Goal: Information Seeking & Learning: Compare options

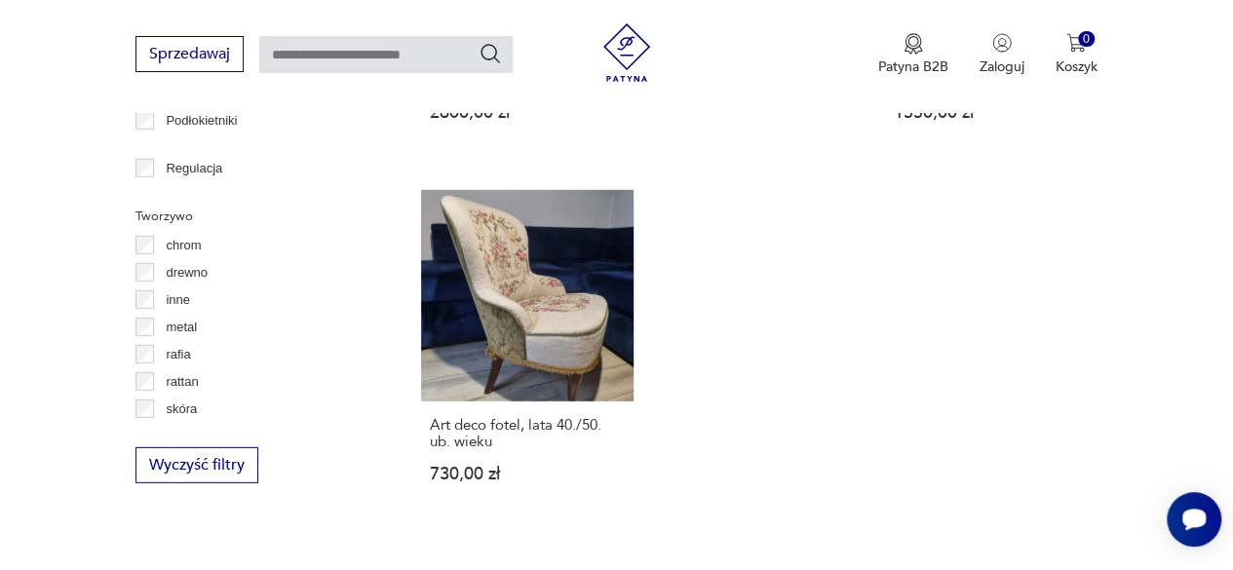
scroll to position [78, 0]
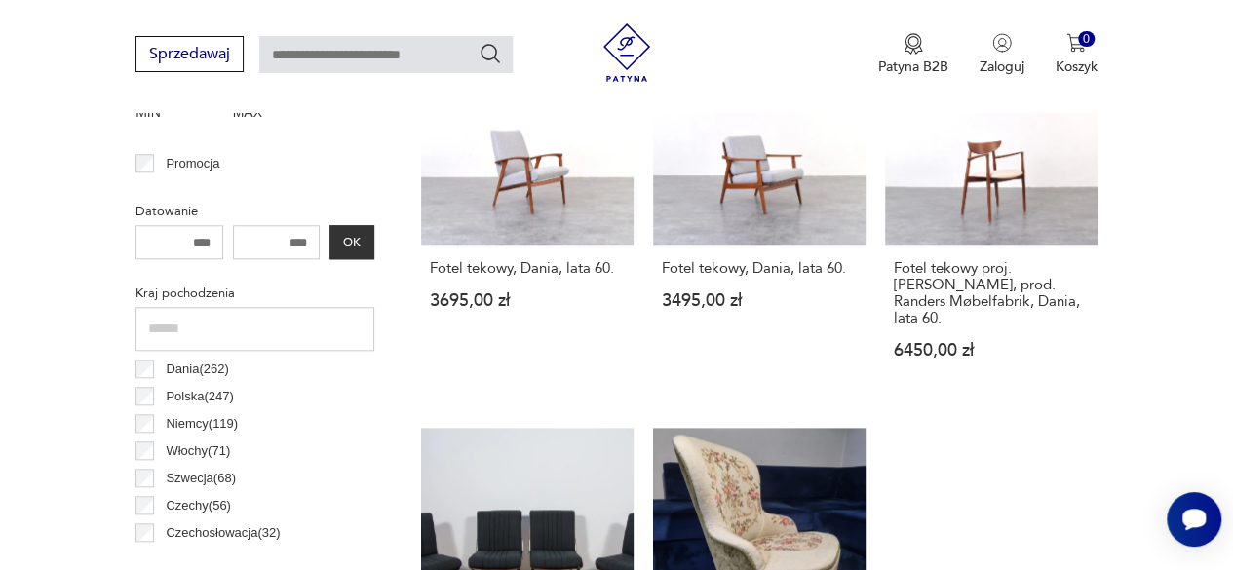
scroll to position [850, 0]
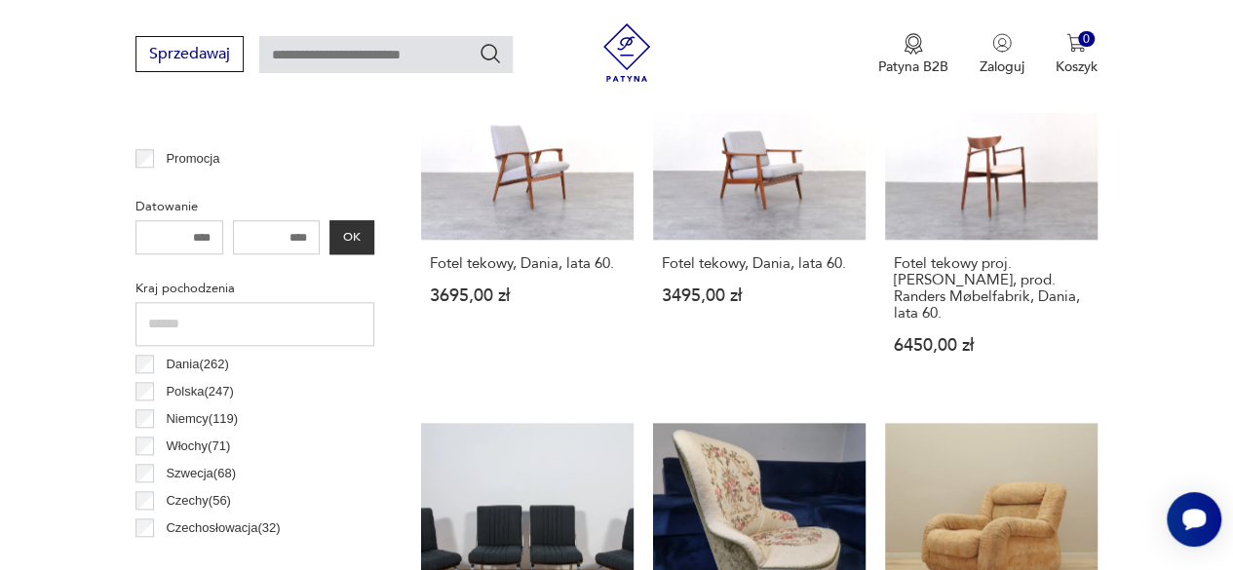
click at [203, 239] on input "number" at bounding box center [180, 237] width 88 height 34
type input "****"
click at [351, 241] on button "OK" at bounding box center [352, 237] width 45 height 34
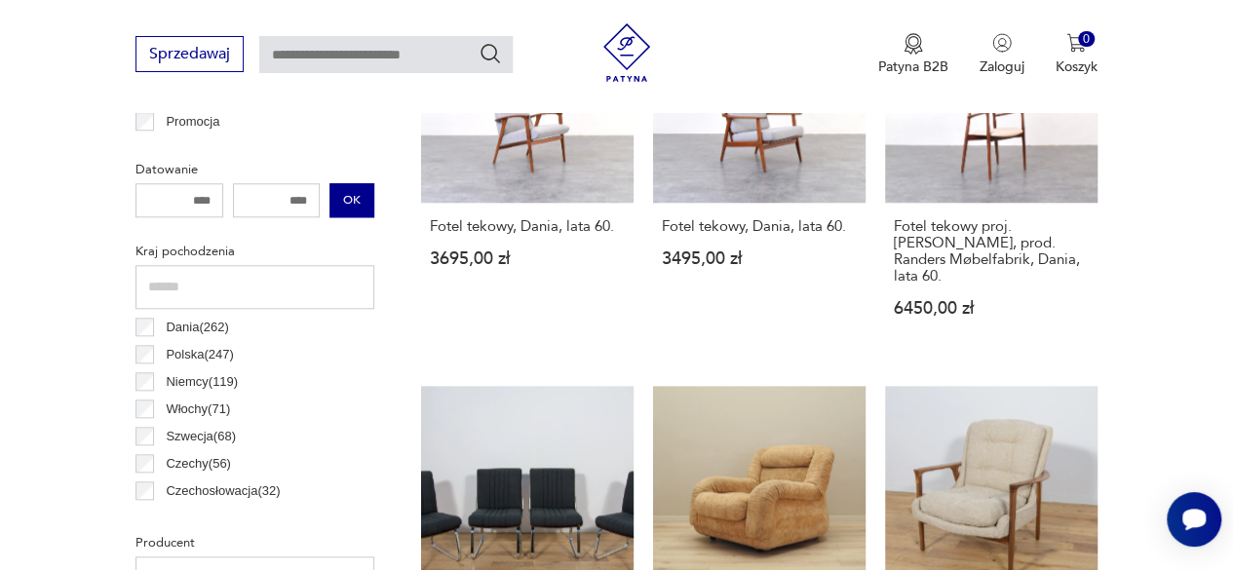
scroll to position [893, 0]
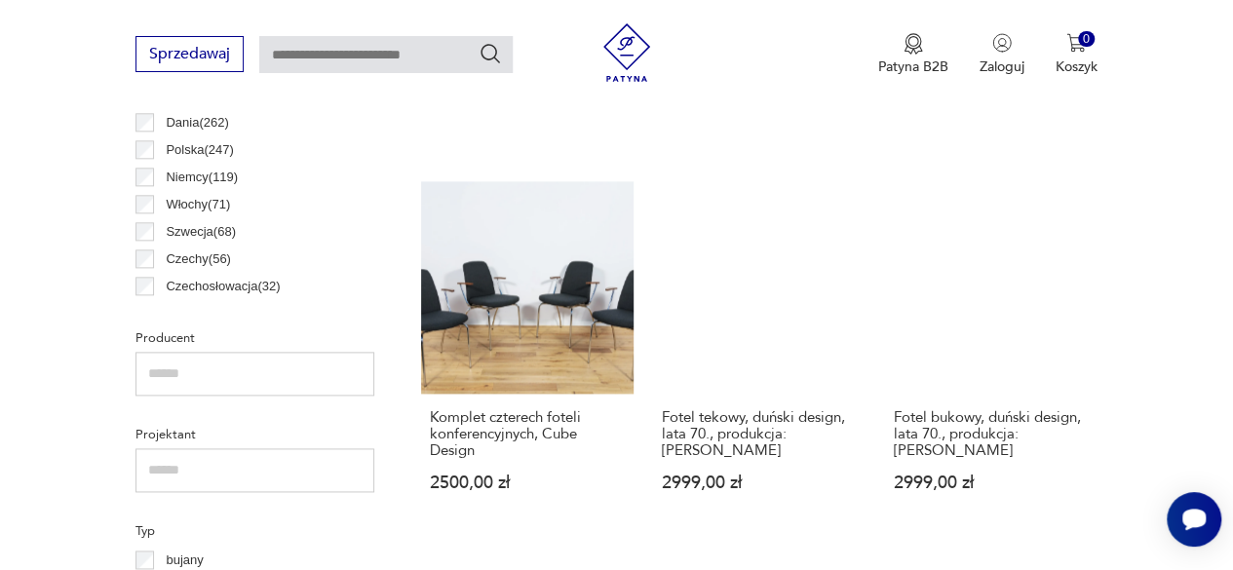
scroll to position [1097, 0]
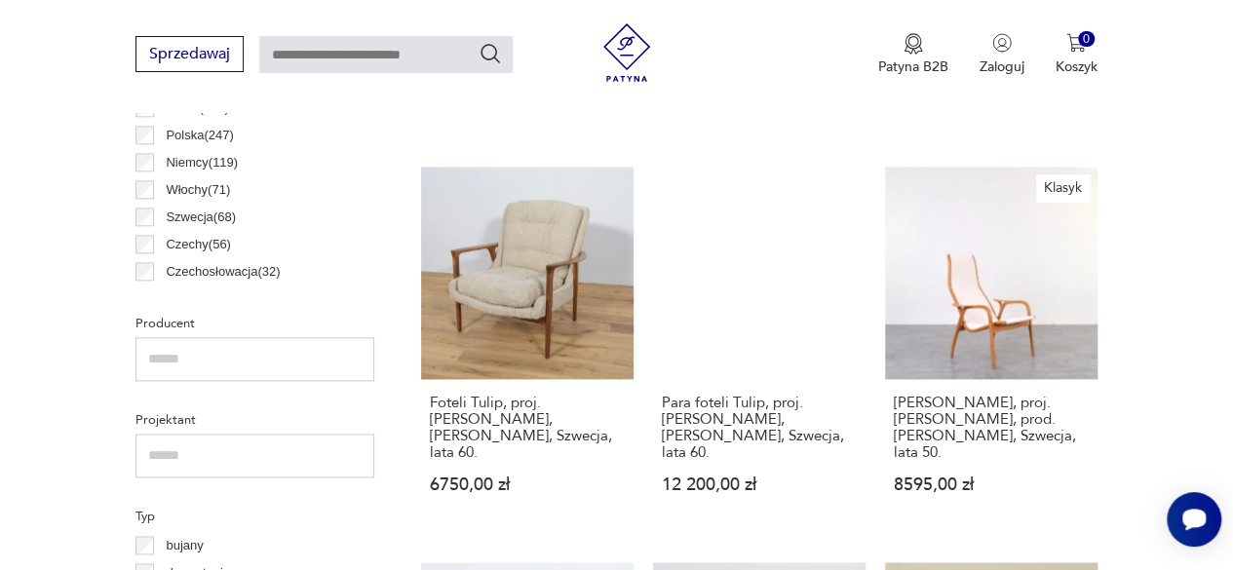
scroll to position [1112, 0]
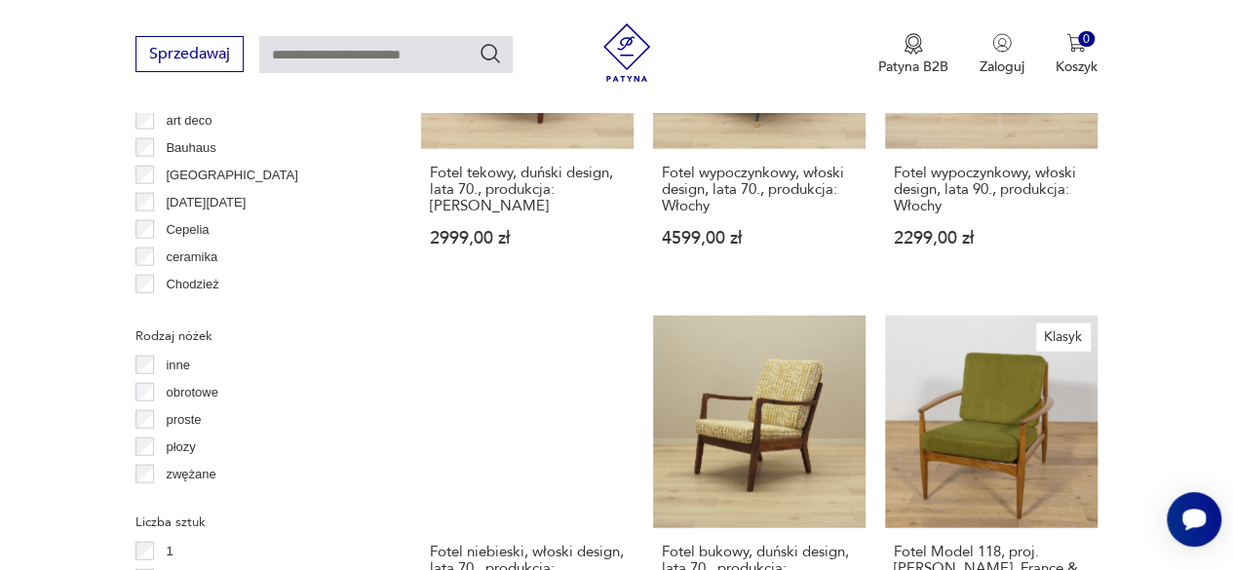
scroll to position [2144, 0]
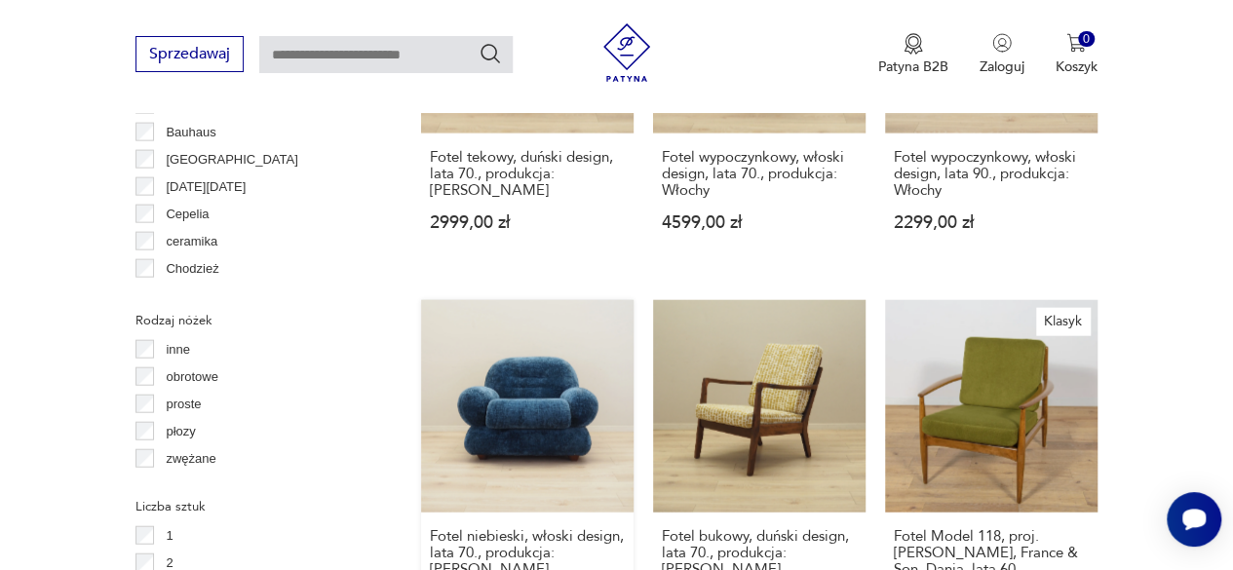
click at [521, 326] on link "Fotel niebieski, włoski design, lata 70., produkcja: Włochy 4499,00 zł" at bounding box center [527, 474] width 213 height 348
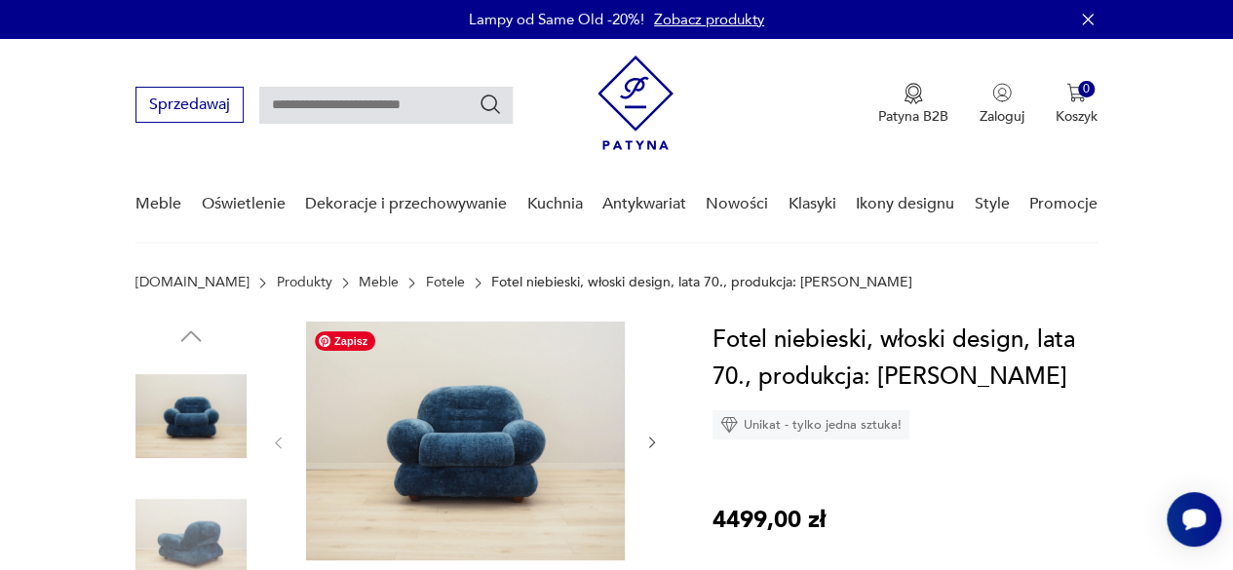
click at [486, 448] on img at bounding box center [465, 441] width 319 height 239
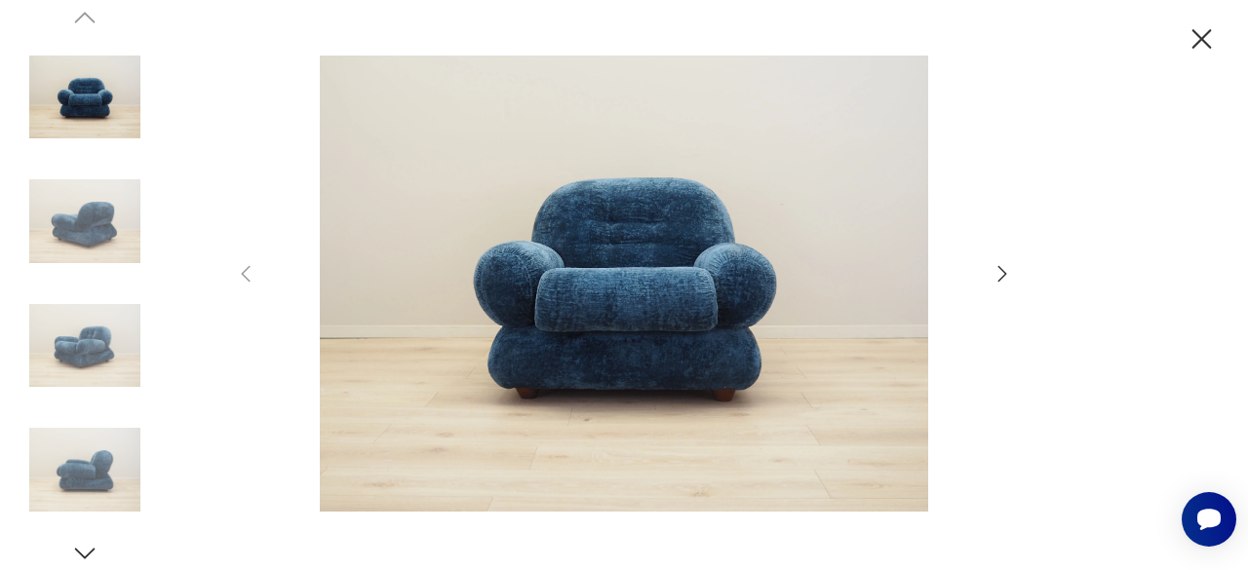
click at [1006, 276] on icon "button" at bounding box center [1002, 273] width 23 height 23
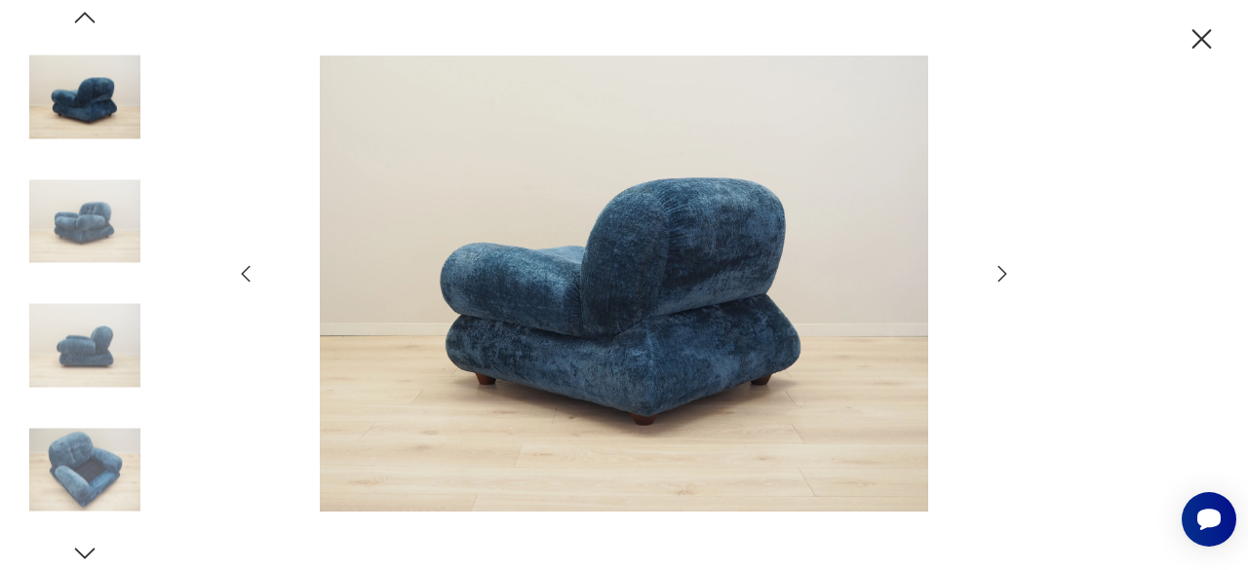
click at [1006, 276] on icon "button" at bounding box center [1002, 273] width 23 height 23
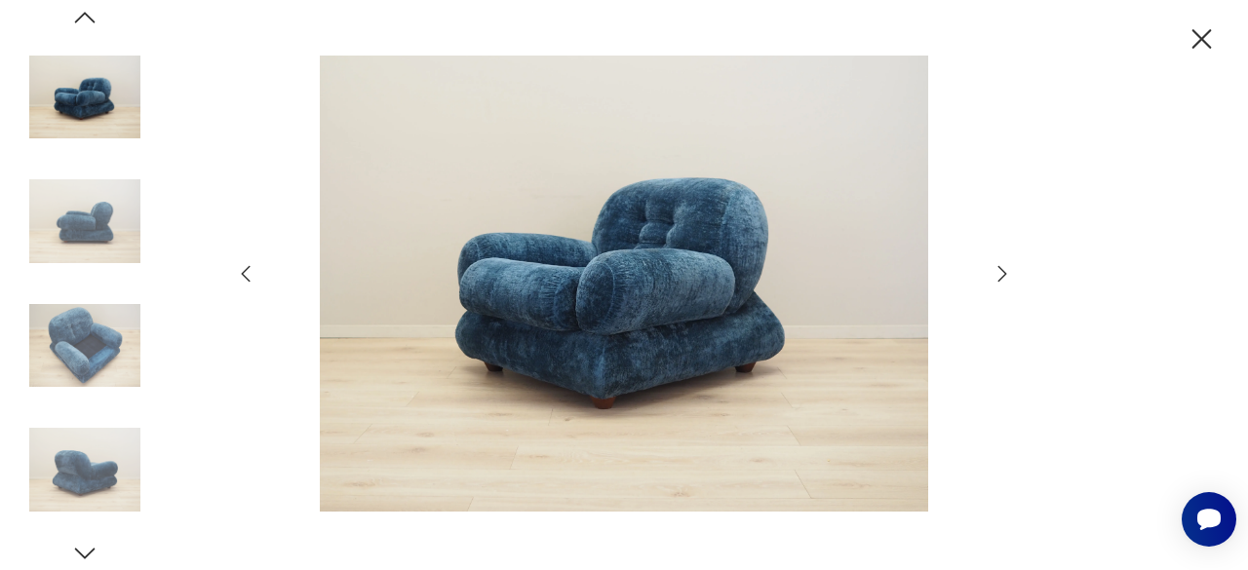
click at [1006, 276] on icon "button" at bounding box center [1002, 273] width 23 height 23
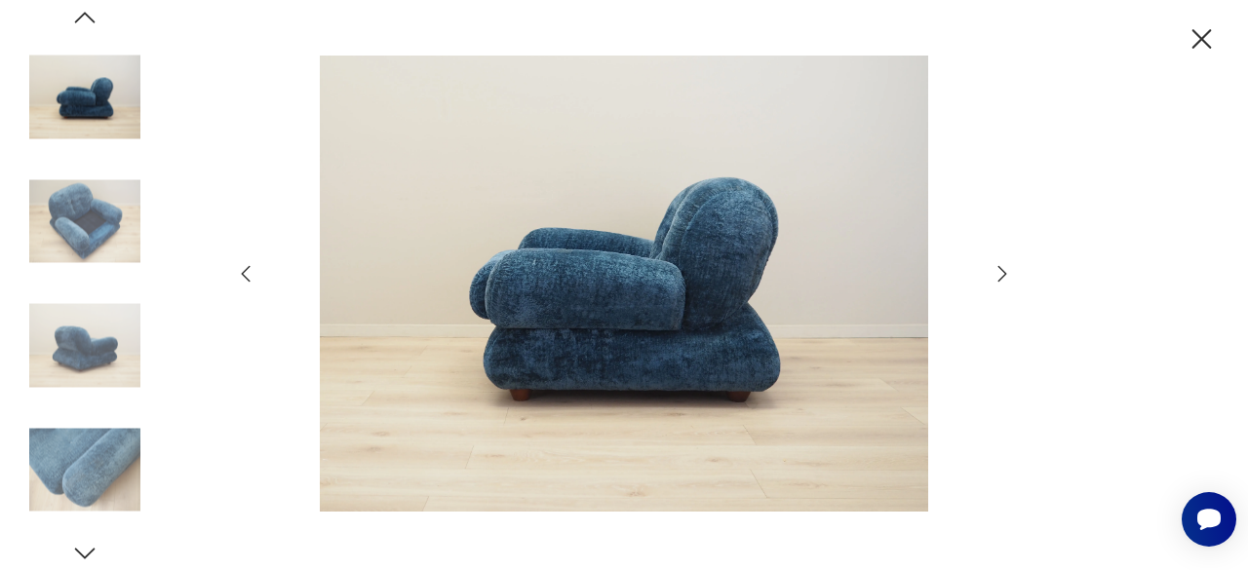
click at [1006, 276] on icon "button" at bounding box center [1002, 273] width 23 height 23
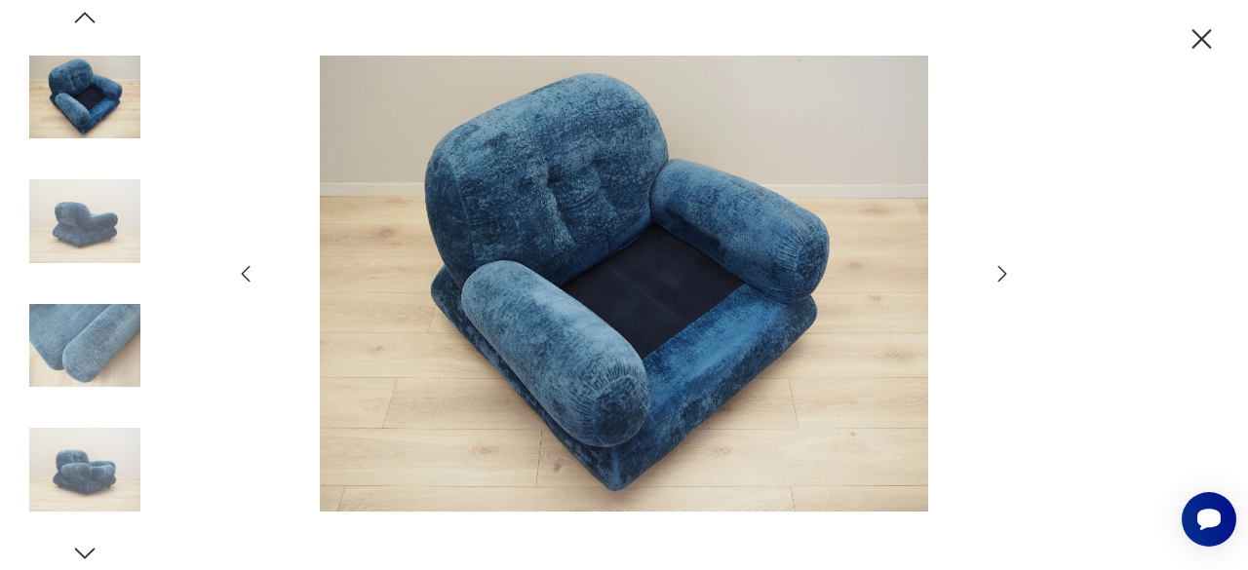
click at [1006, 276] on icon "button" at bounding box center [1002, 273] width 23 height 23
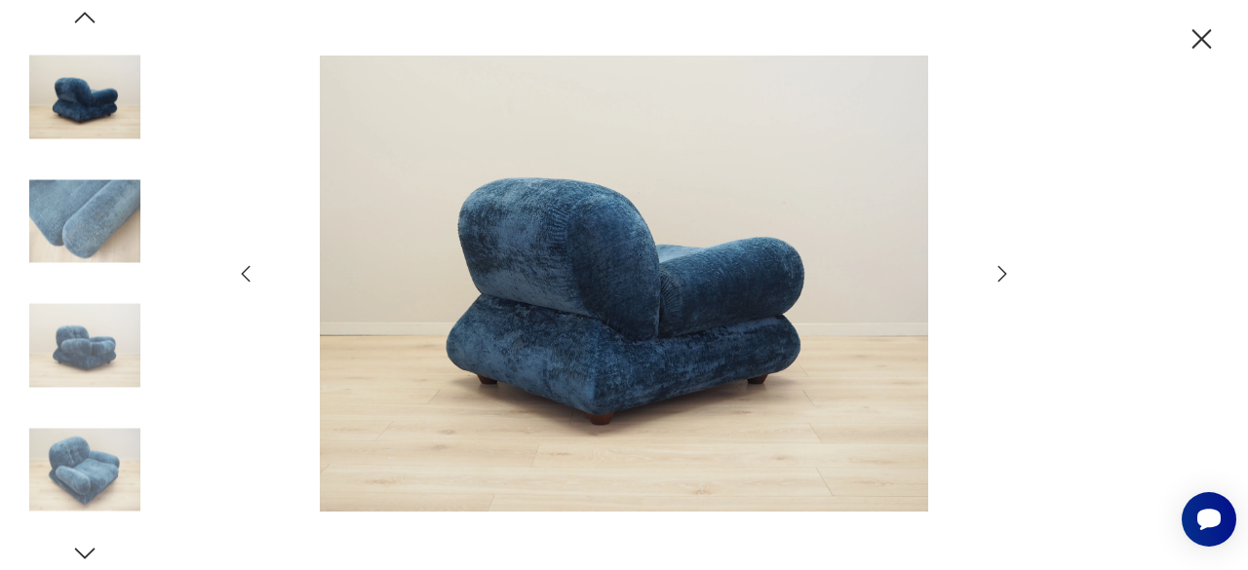
click at [1194, 38] on icon "button" at bounding box center [1202, 39] width 34 height 34
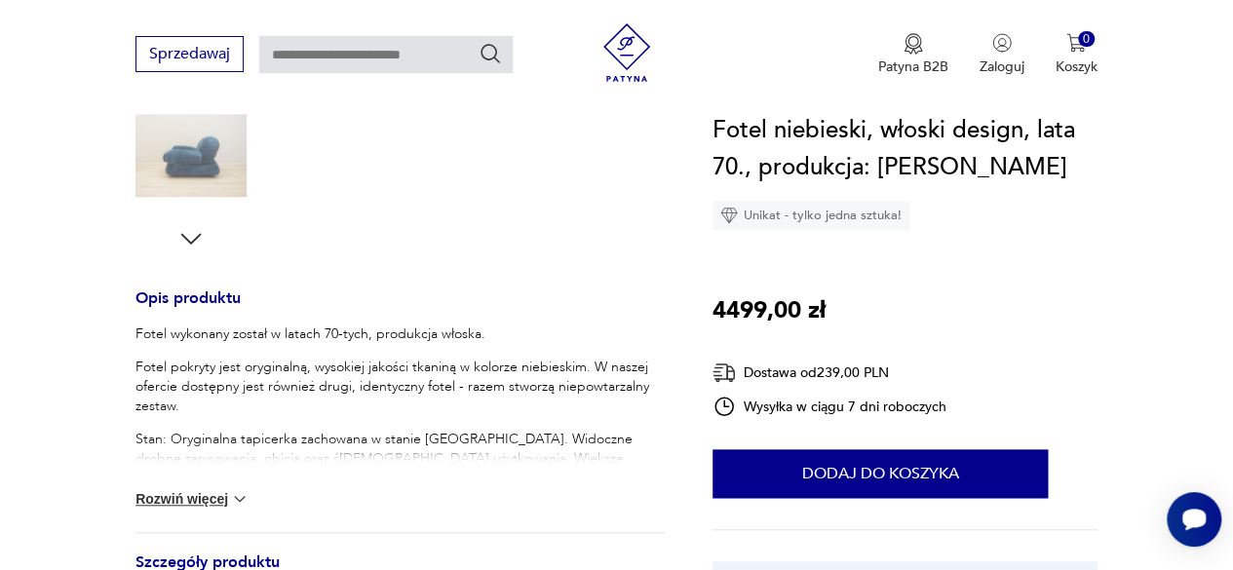
scroll to position [624, 0]
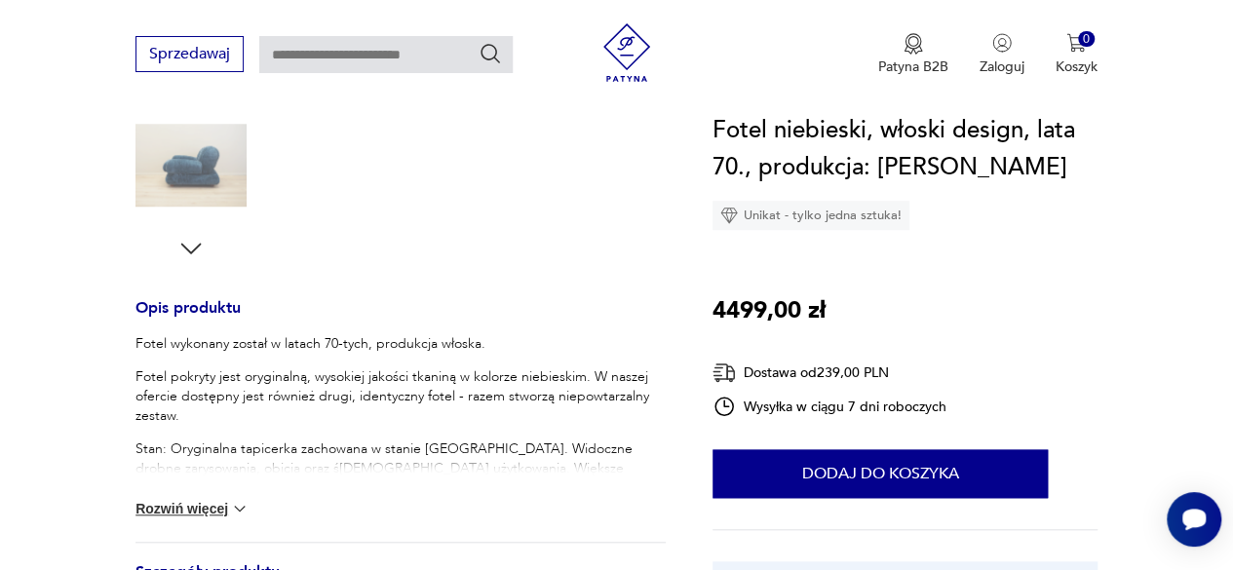
click at [222, 506] on button "Rozwiń więcej" at bounding box center [192, 509] width 113 height 20
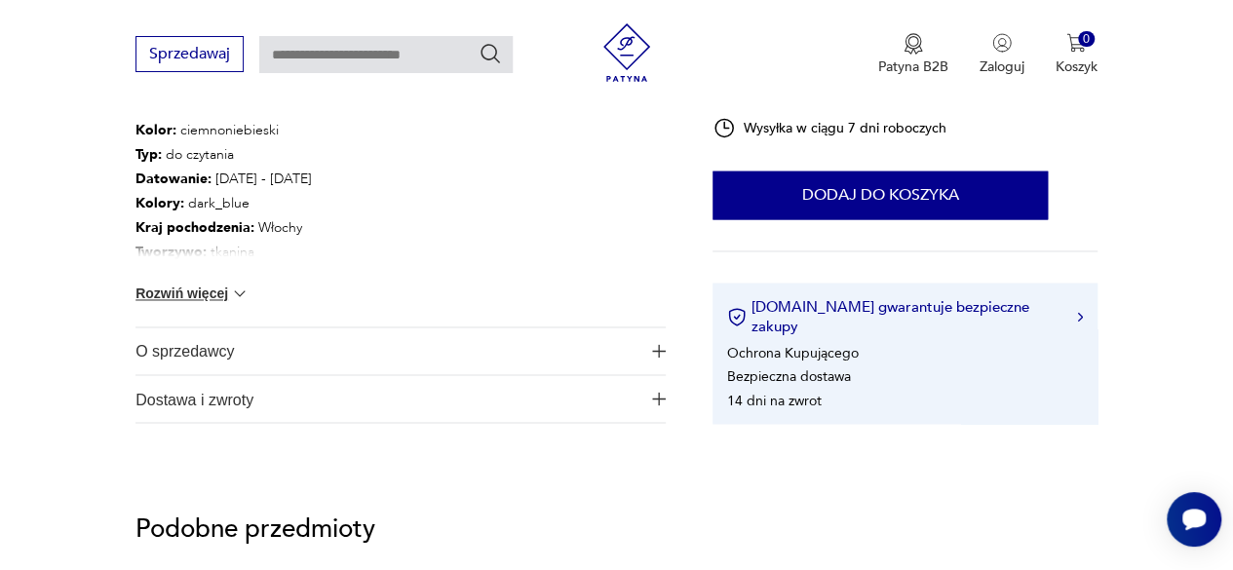
scroll to position [1455, 0]
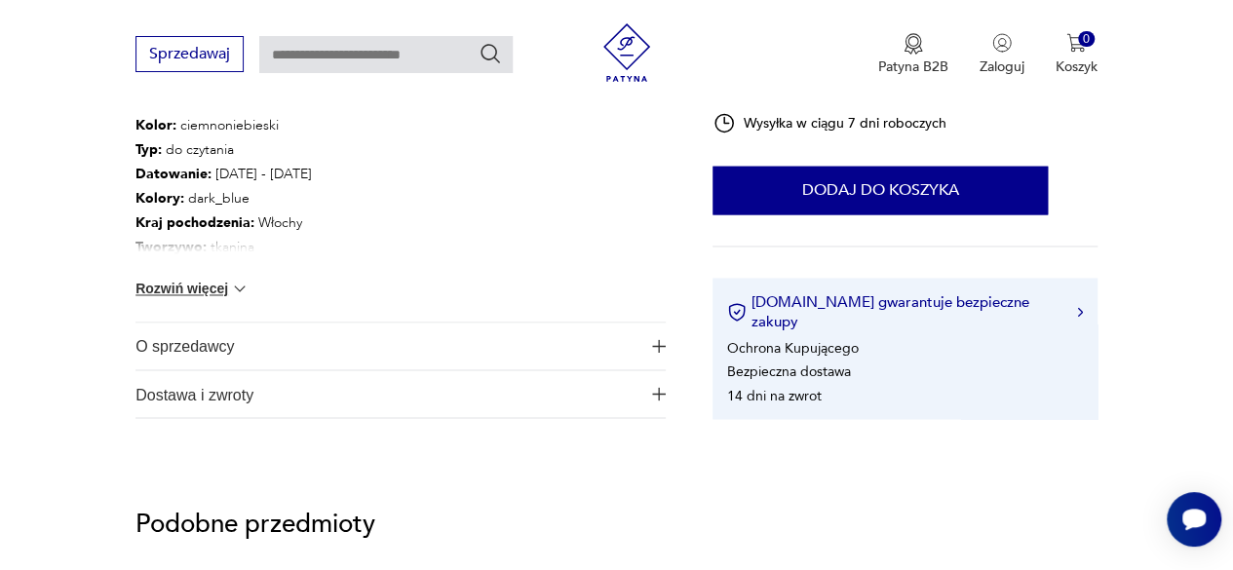
click at [662, 342] on img "button" at bounding box center [659, 346] width 14 height 14
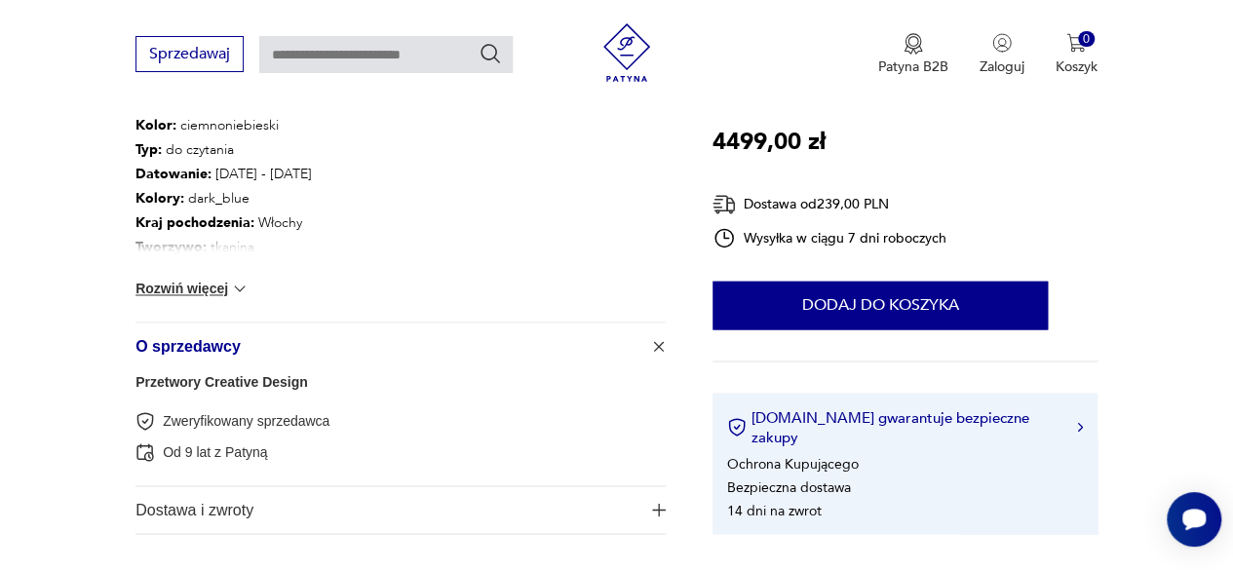
click at [257, 378] on link "Przetwory Creative Design" at bounding box center [222, 382] width 173 height 16
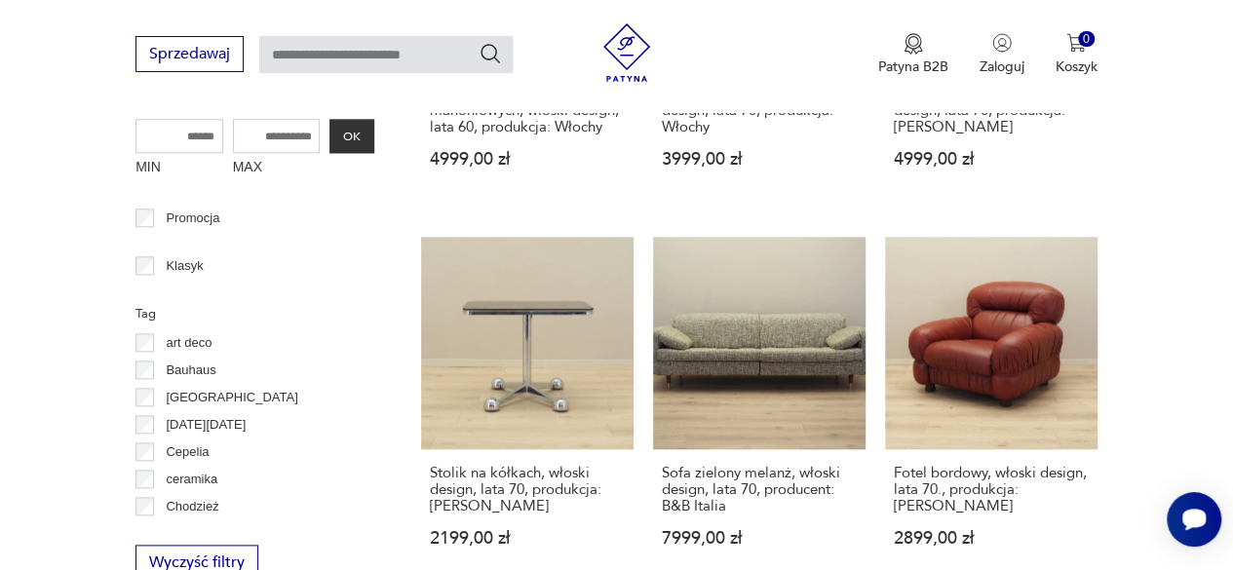
scroll to position [912, 0]
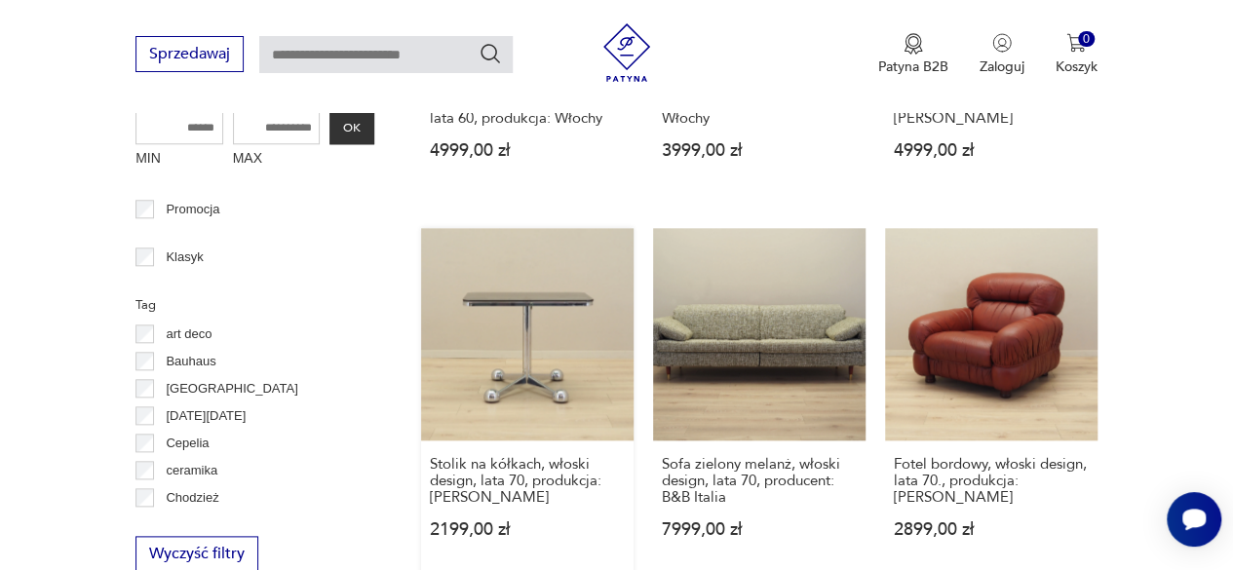
click at [508, 316] on link "Stolik na kółkach, włoski design, lata 70, produkcja: Allegri 2199,00 zł" at bounding box center [527, 402] width 213 height 348
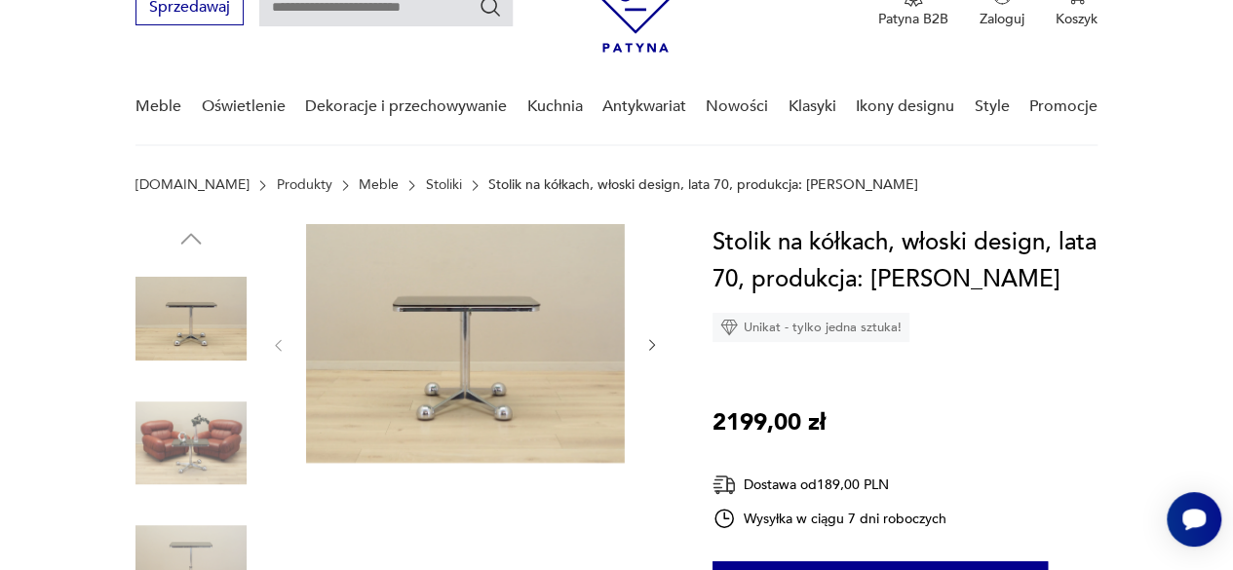
scroll to position [148, 0]
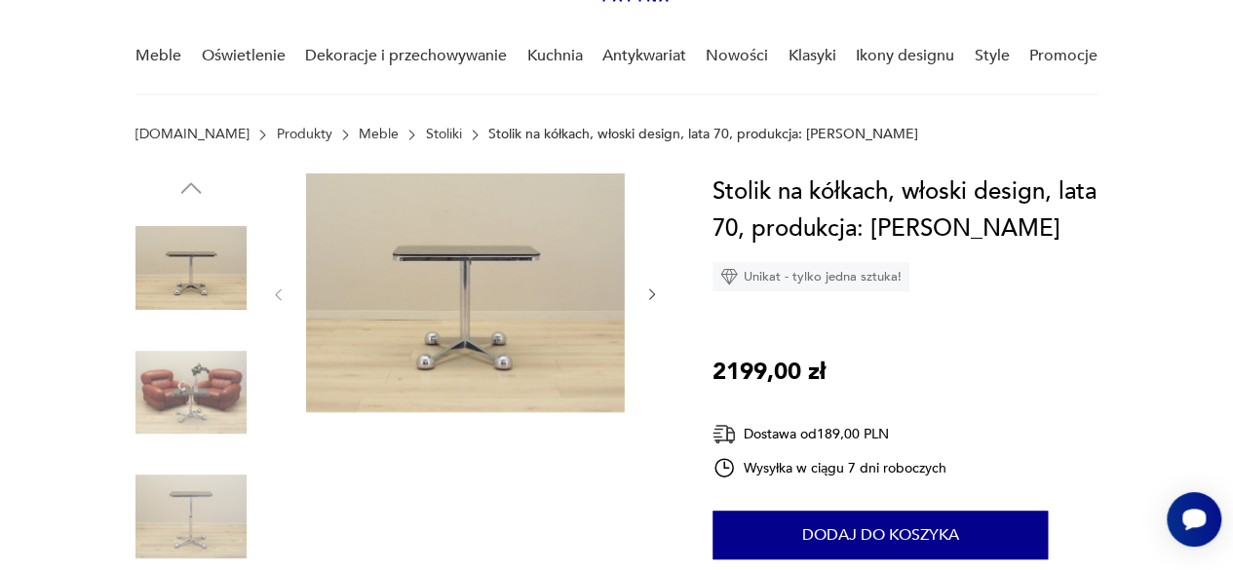
click at [199, 402] on img at bounding box center [191, 392] width 111 height 111
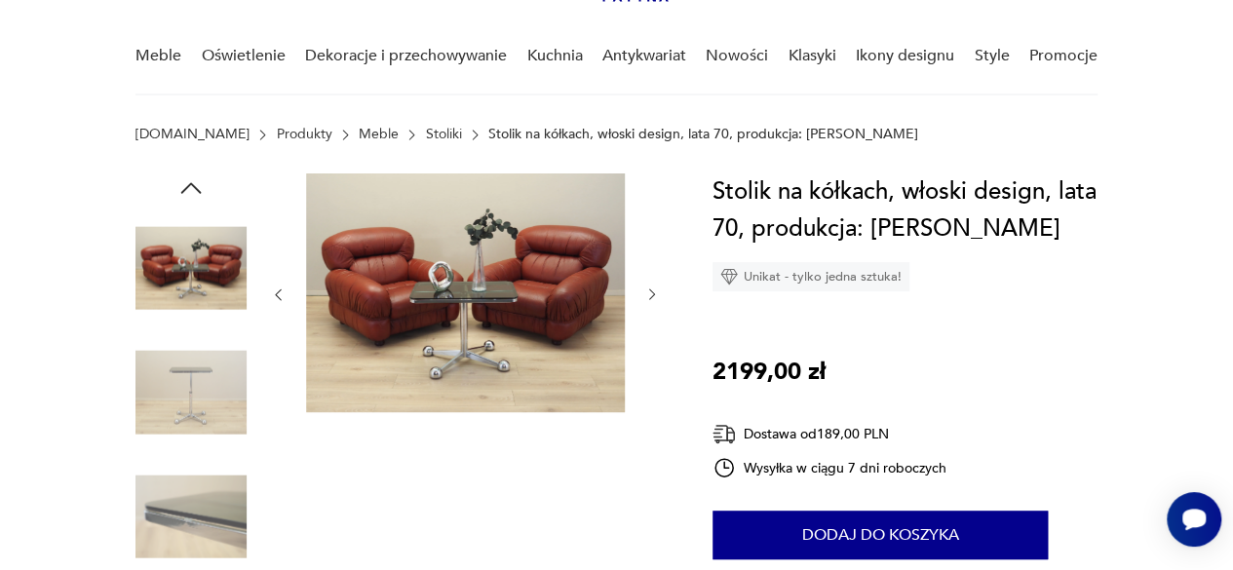
click at [177, 532] on img at bounding box center [191, 516] width 111 height 111
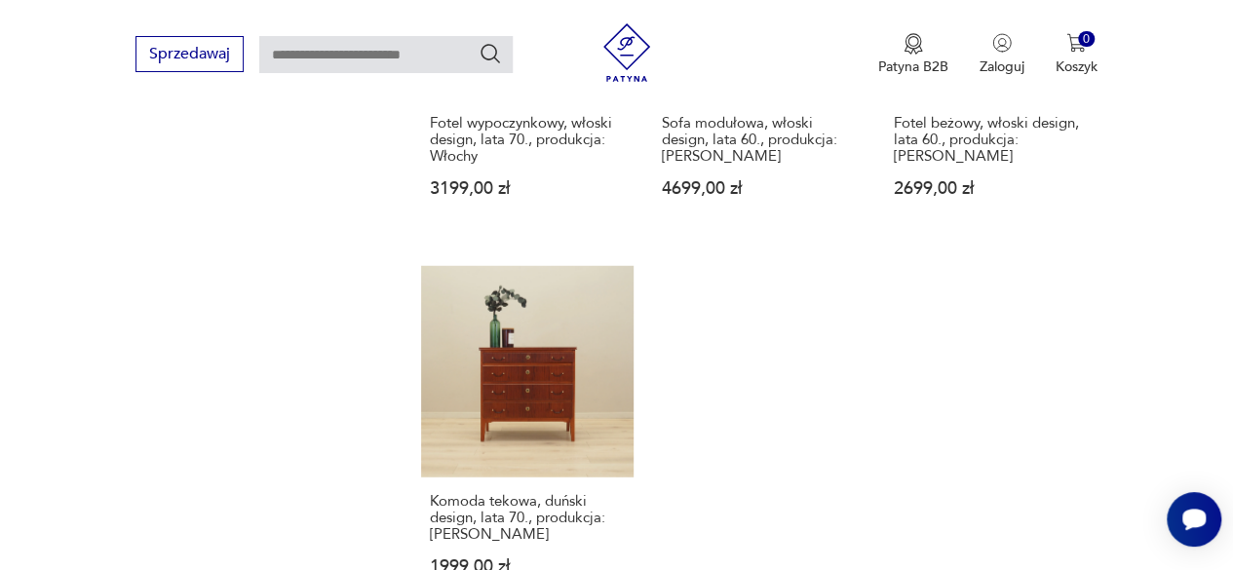
scroll to position [2449, 0]
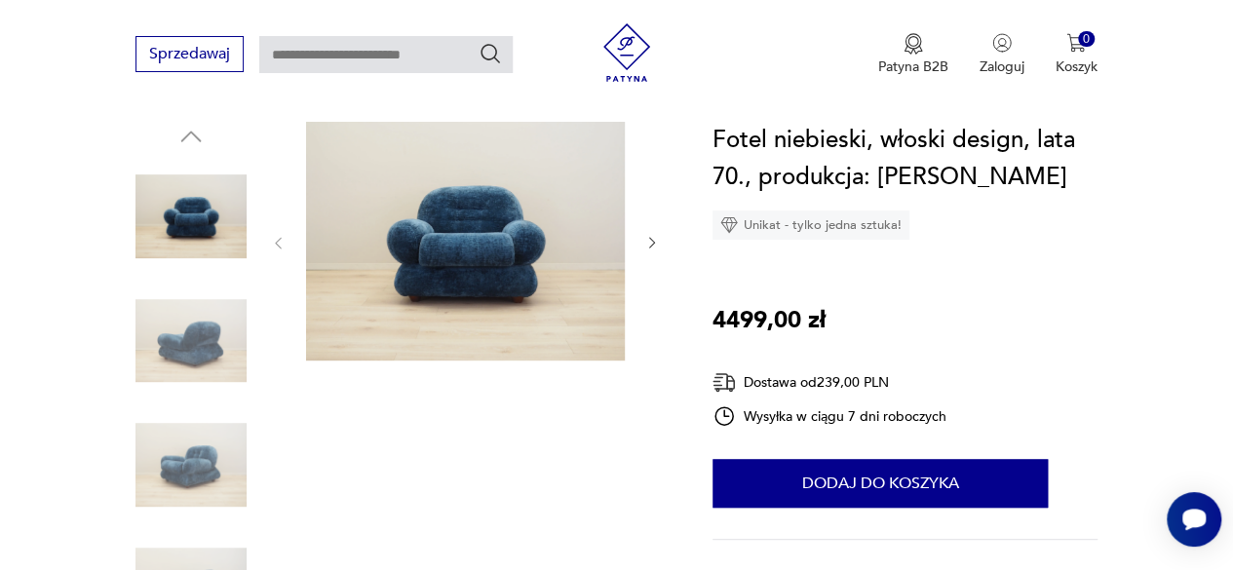
scroll to position [205, 0]
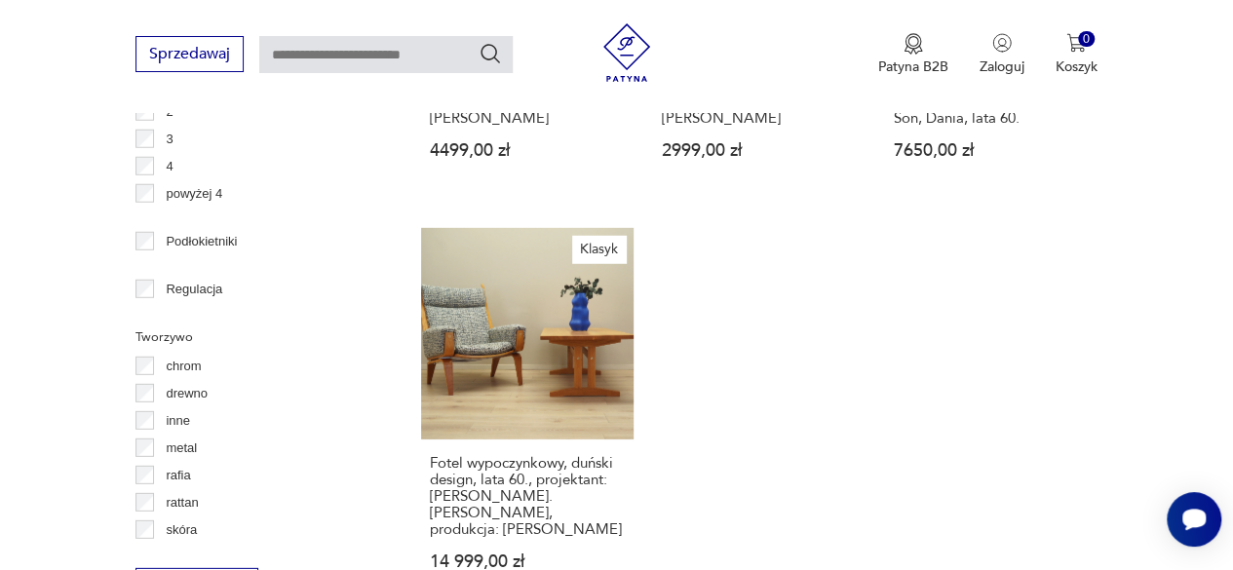
scroll to position [2601, 0]
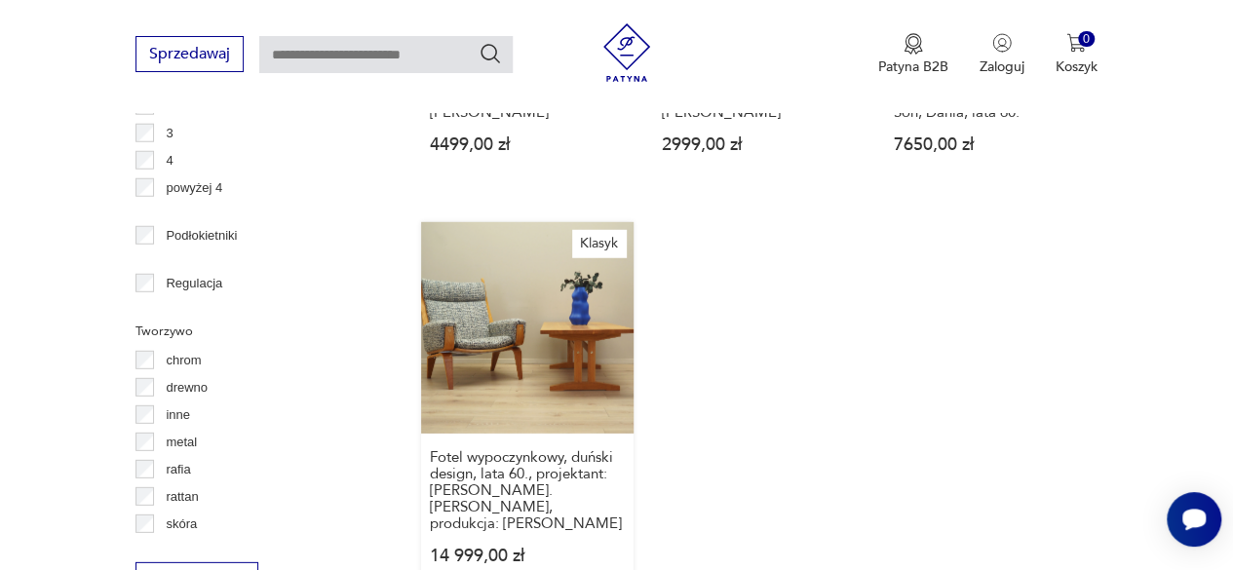
click at [523, 284] on link "Klasyk Fotel wypoczynkowy, duński design, lata 60., projektant: [PERSON_NAME]. …" at bounding box center [527, 412] width 213 height 381
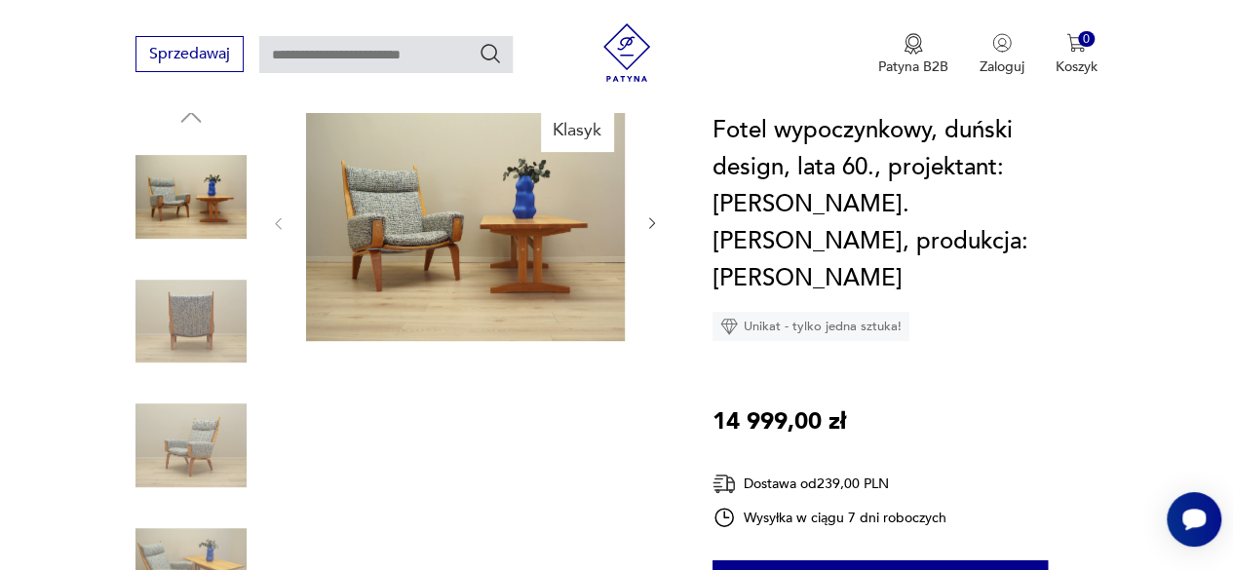
scroll to position [219, 0]
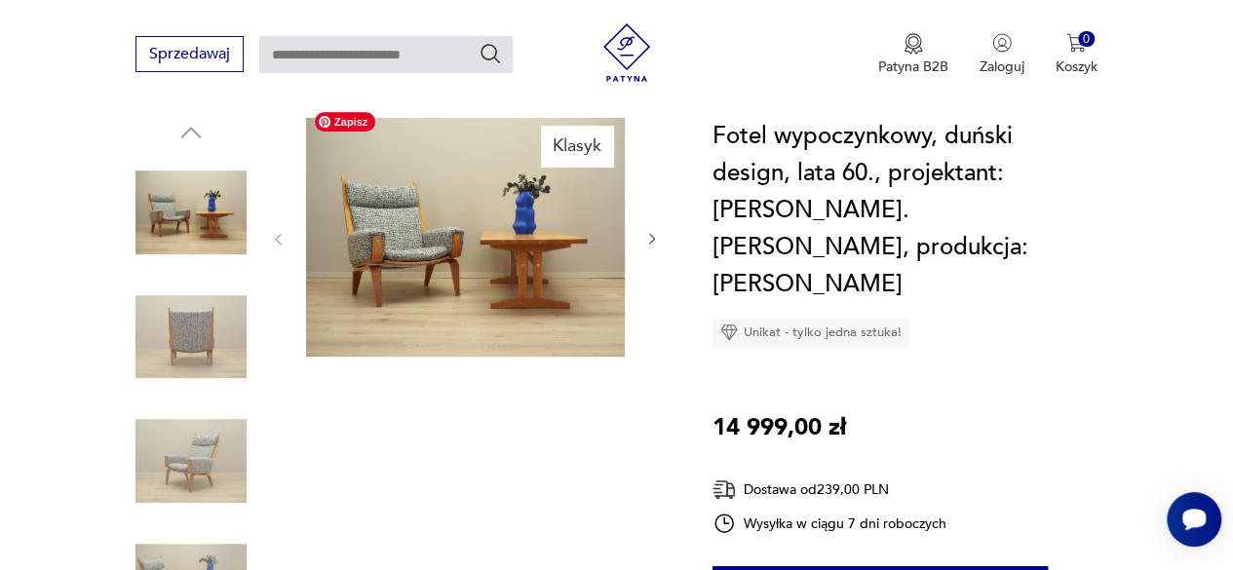
click at [435, 216] on img at bounding box center [465, 237] width 319 height 239
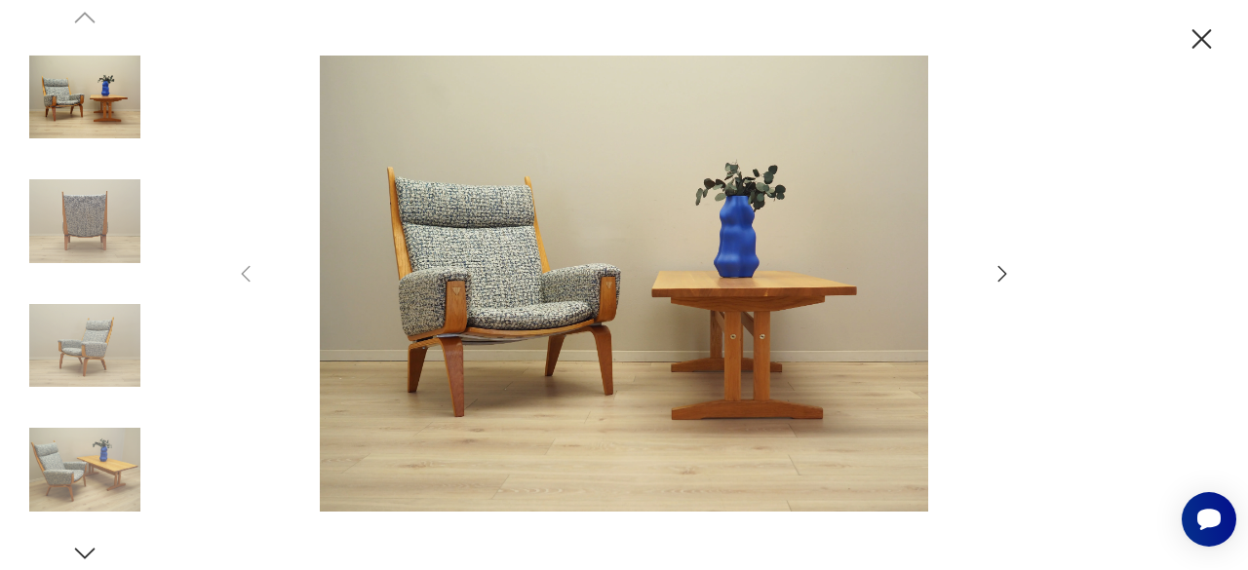
click at [1003, 276] on icon "button" at bounding box center [1002, 273] width 9 height 16
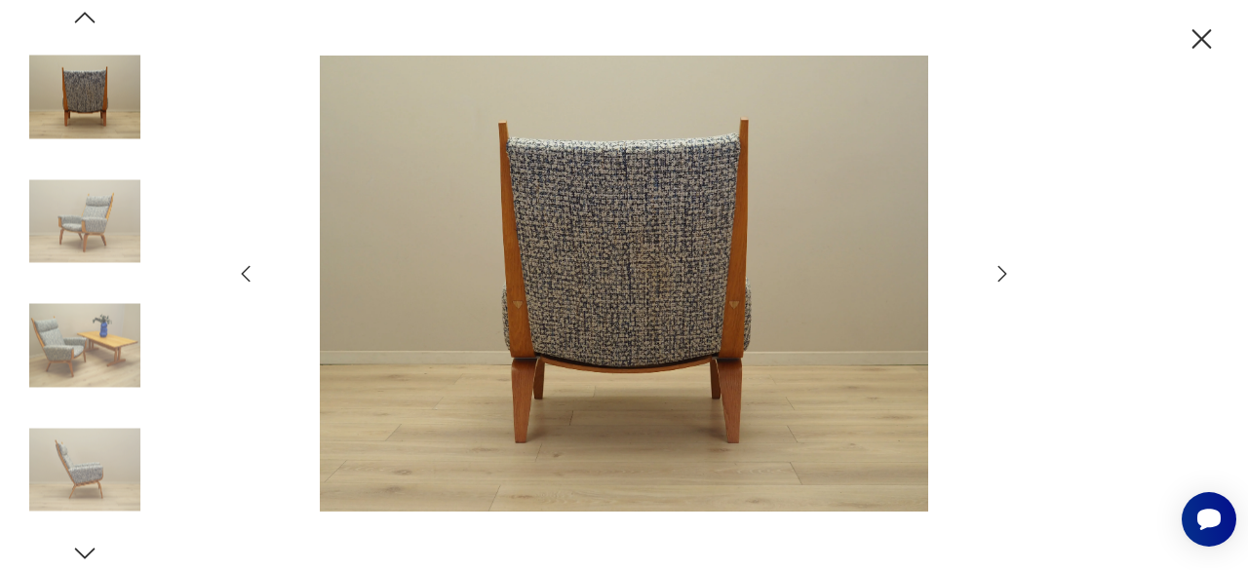
click at [1003, 276] on icon "button" at bounding box center [1002, 273] width 9 height 16
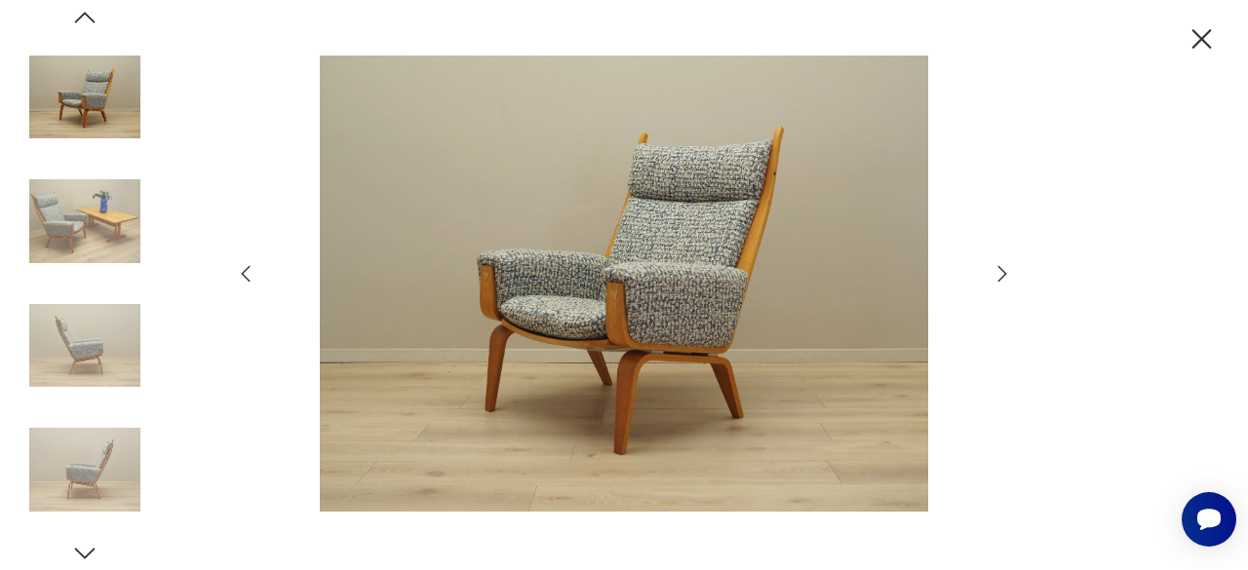
click at [1003, 276] on icon "button" at bounding box center [1002, 273] width 9 height 16
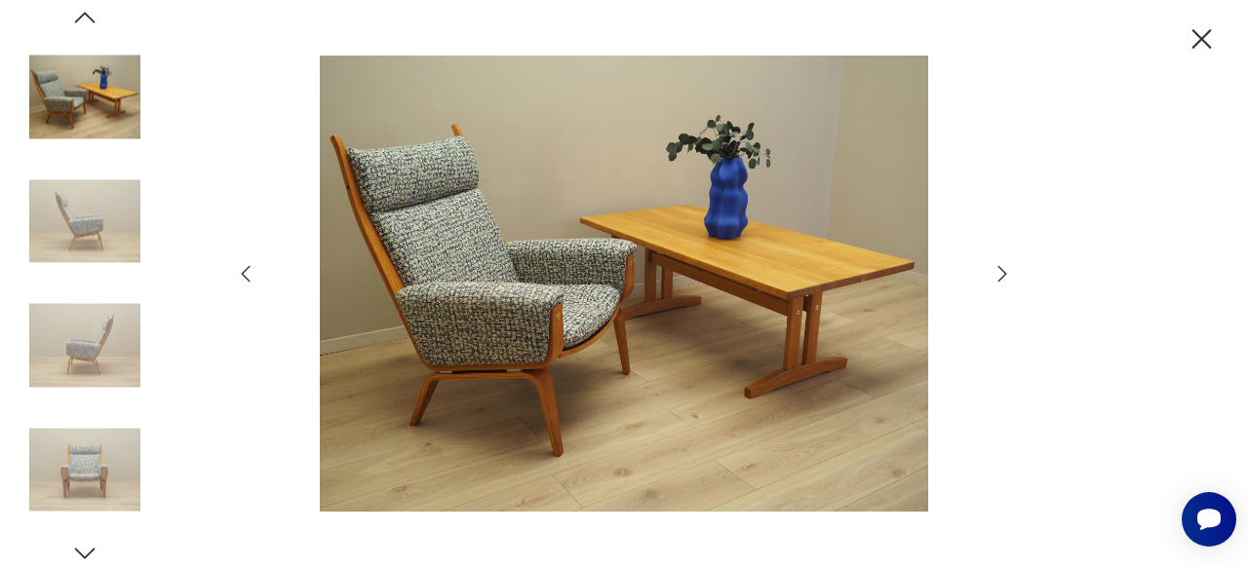
click at [1003, 276] on icon "button" at bounding box center [1002, 273] width 9 height 16
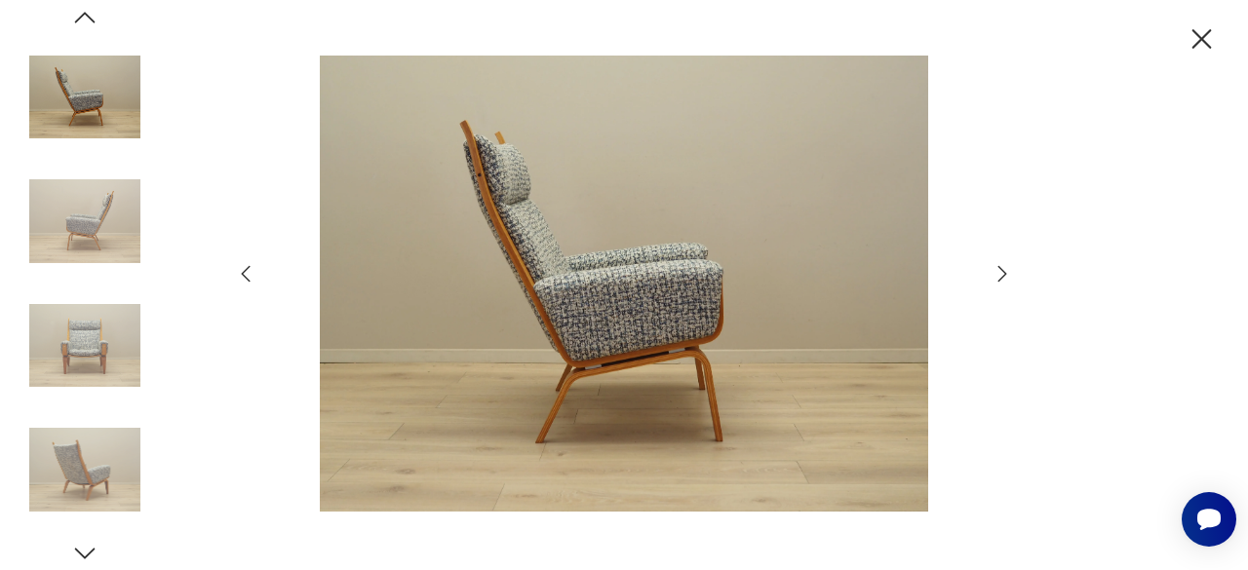
click at [1003, 276] on icon "button" at bounding box center [1002, 273] width 9 height 16
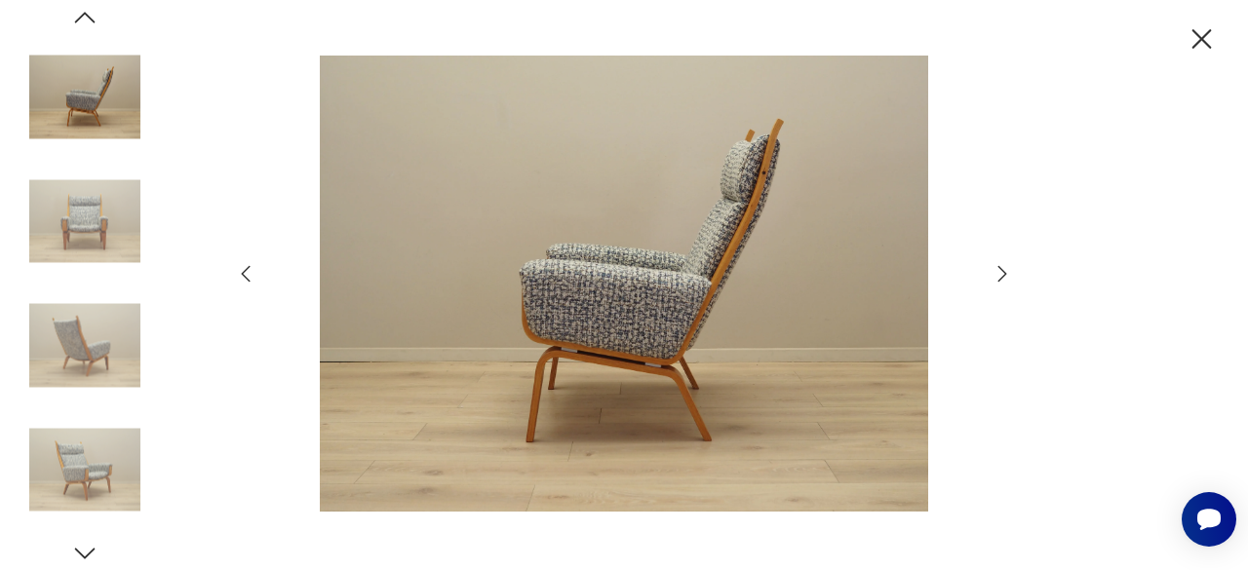
click at [1003, 276] on icon "button" at bounding box center [1002, 273] width 9 height 16
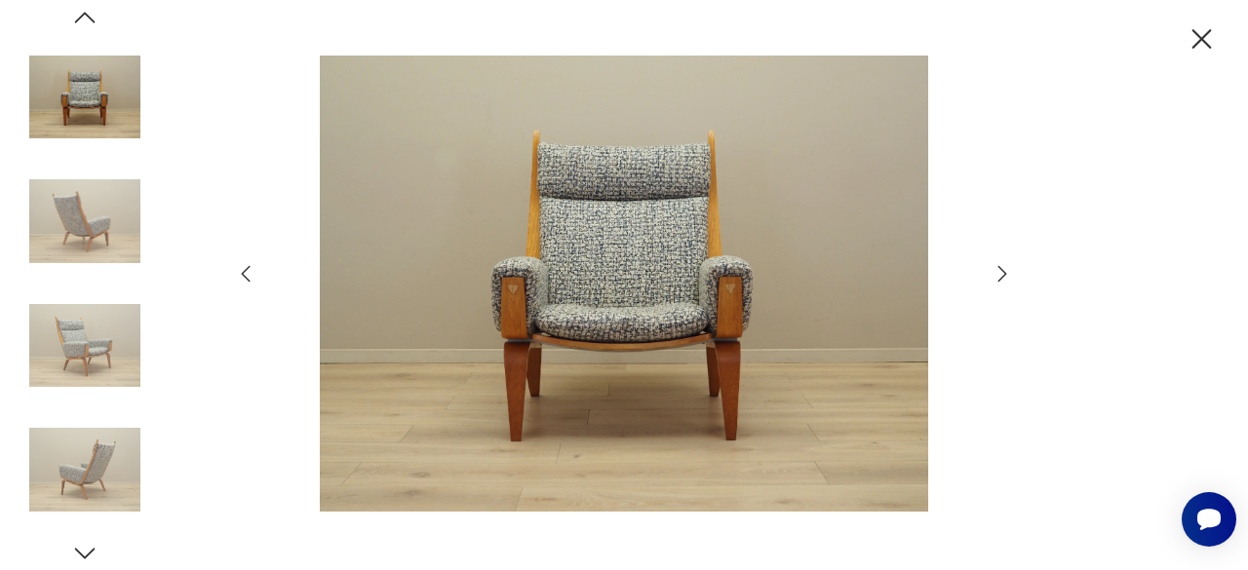
click at [1199, 33] on icon "button" at bounding box center [1202, 39] width 34 height 34
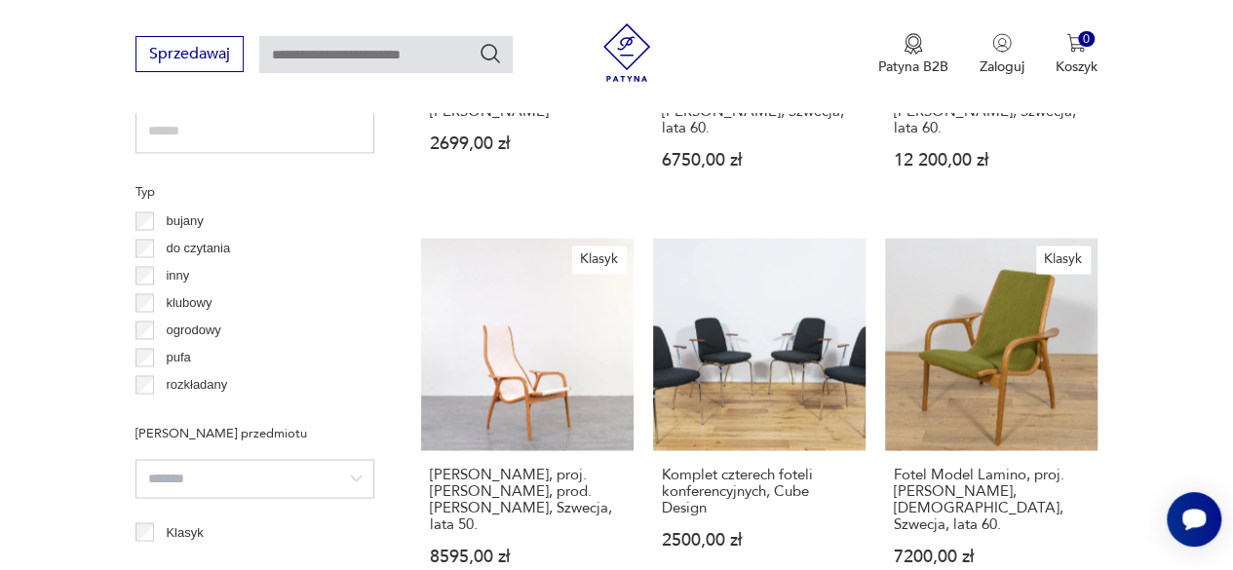
scroll to position [1426, 0]
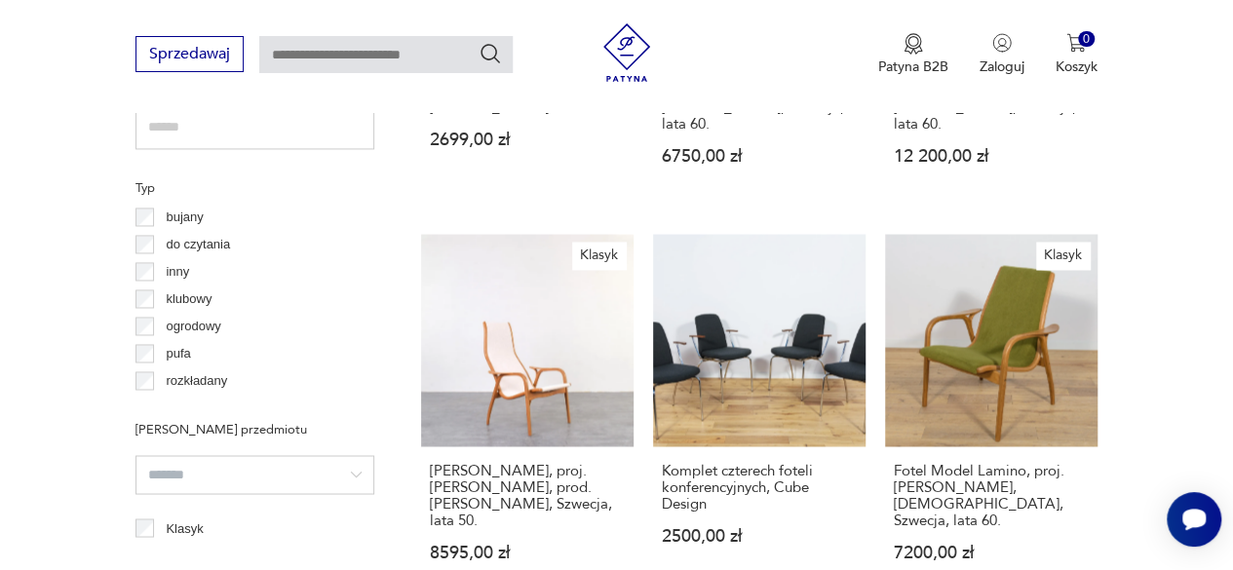
scroll to position [1429, 0]
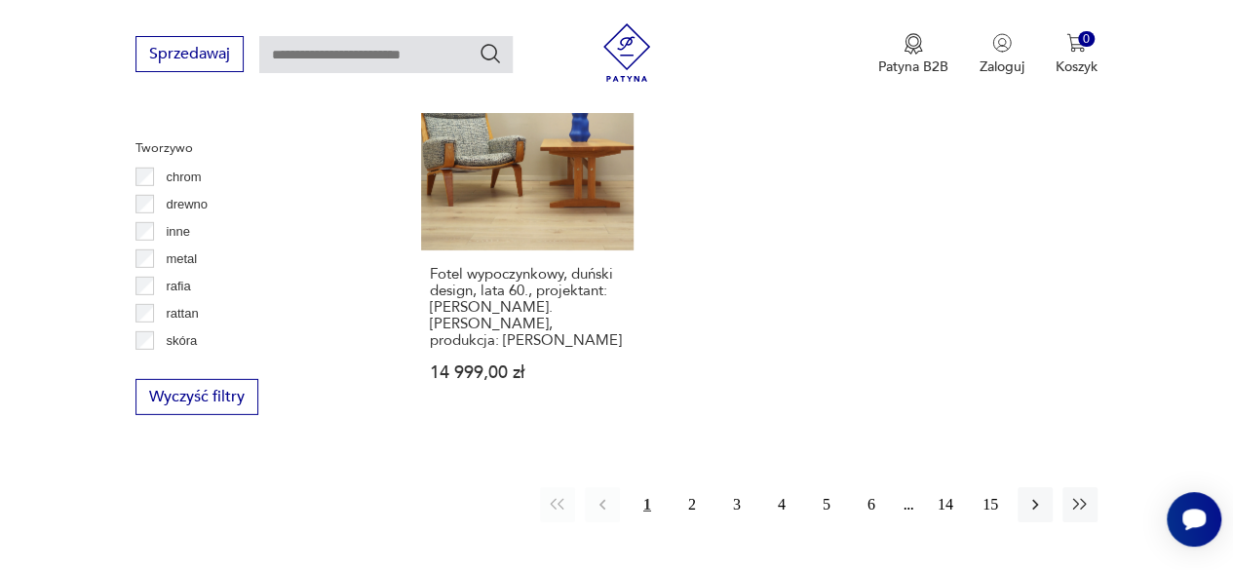
scroll to position [2731, 0]
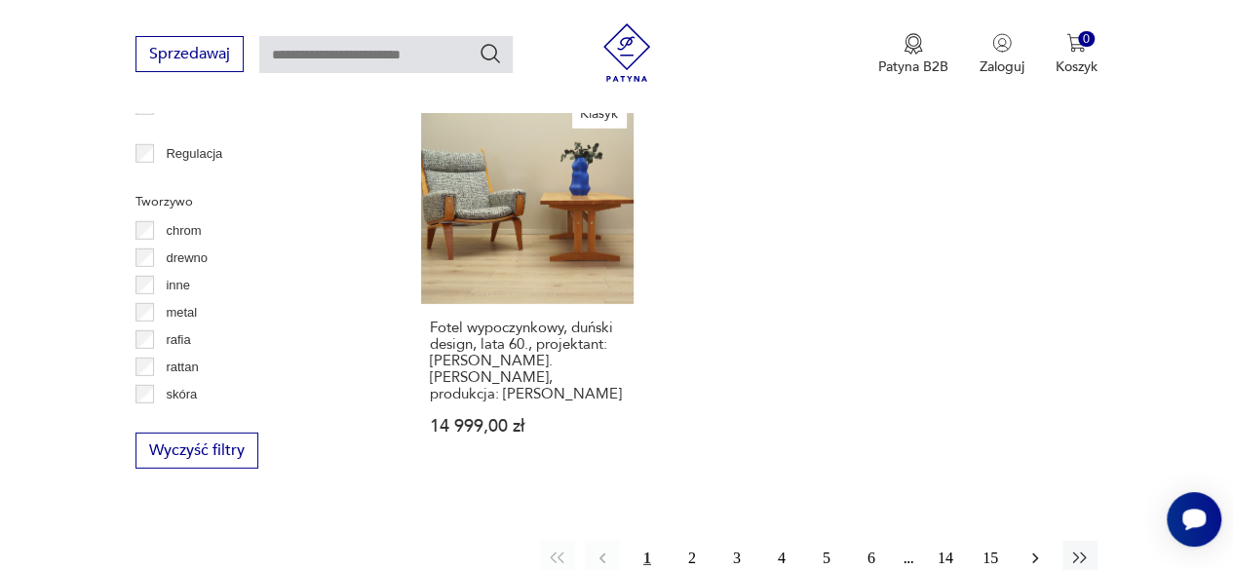
click at [1038, 549] on icon "button" at bounding box center [1036, 559] width 20 height 20
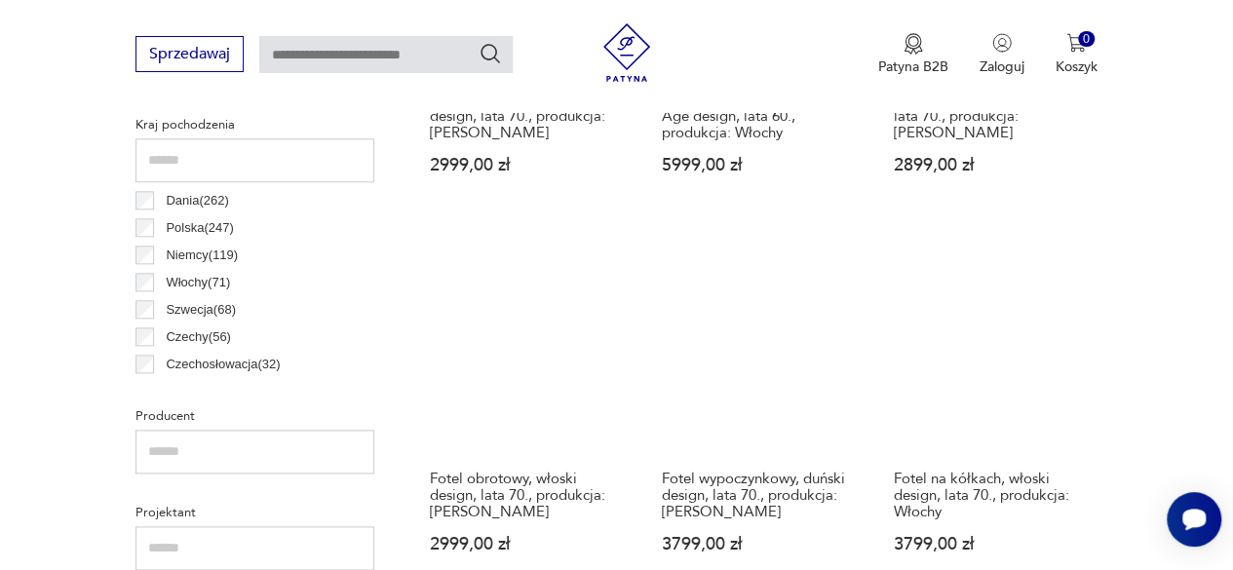
scroll to position [1018, 0]
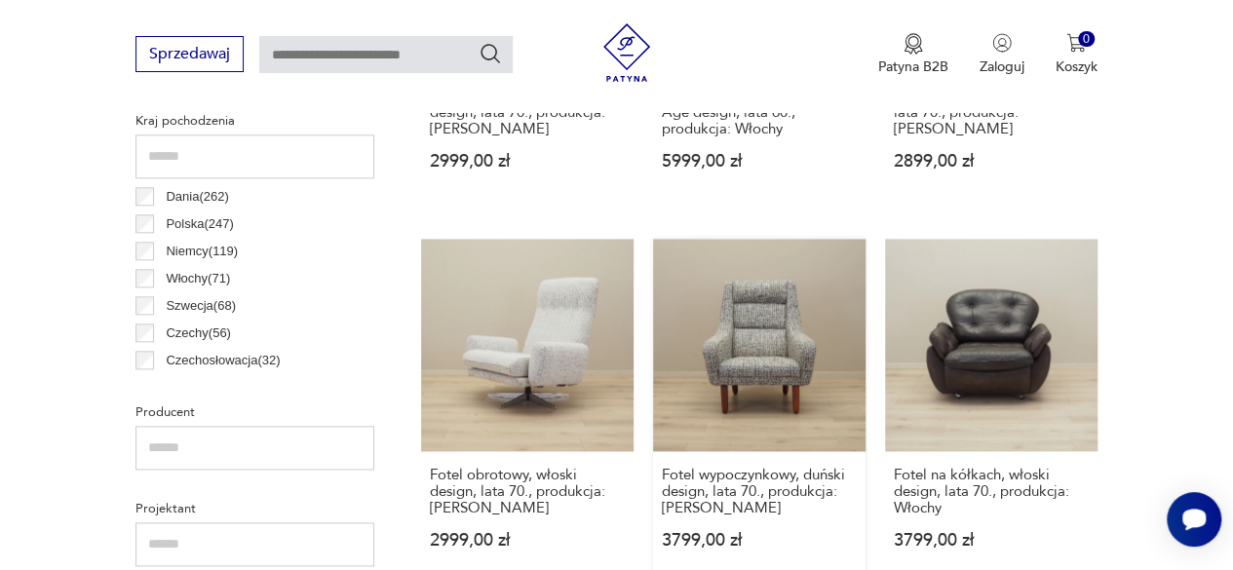
click at [739, 371] on link "Fotel wypoczynkowy, duński design, lata 70., produkcja: [PERSON_NAME] 3799,00 zł" at bounding box center [759, 413] width 213 height 348
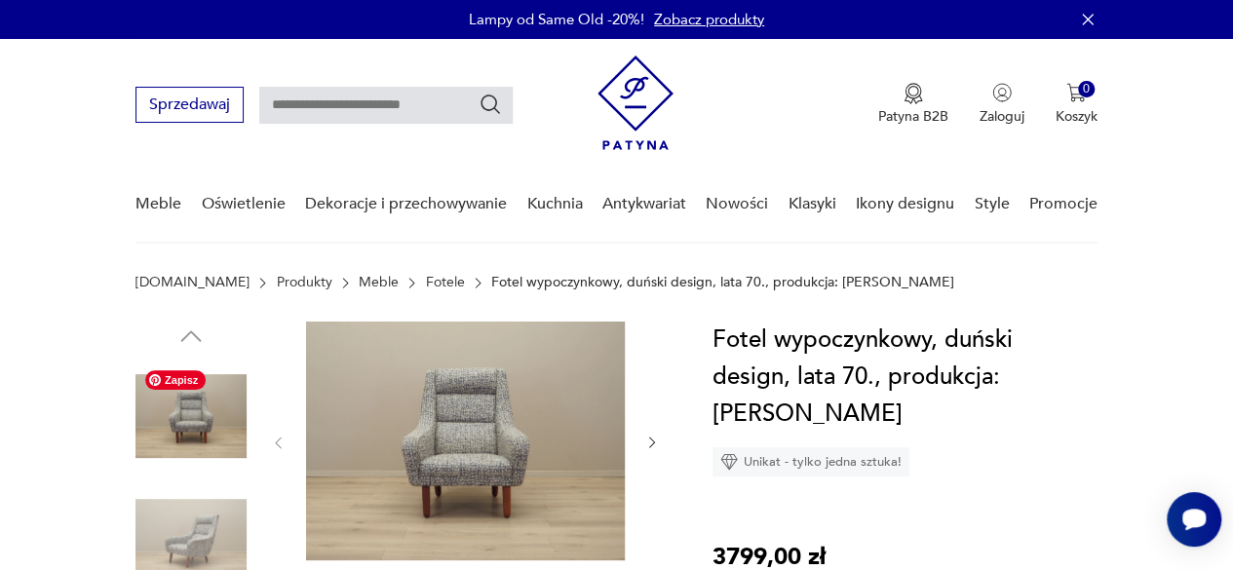
click at [191, 419] on img at bounding box center [191, 416] width 111 height 111
click at [473, 397] on img at bounding box center [465, 441] width 319 height 239
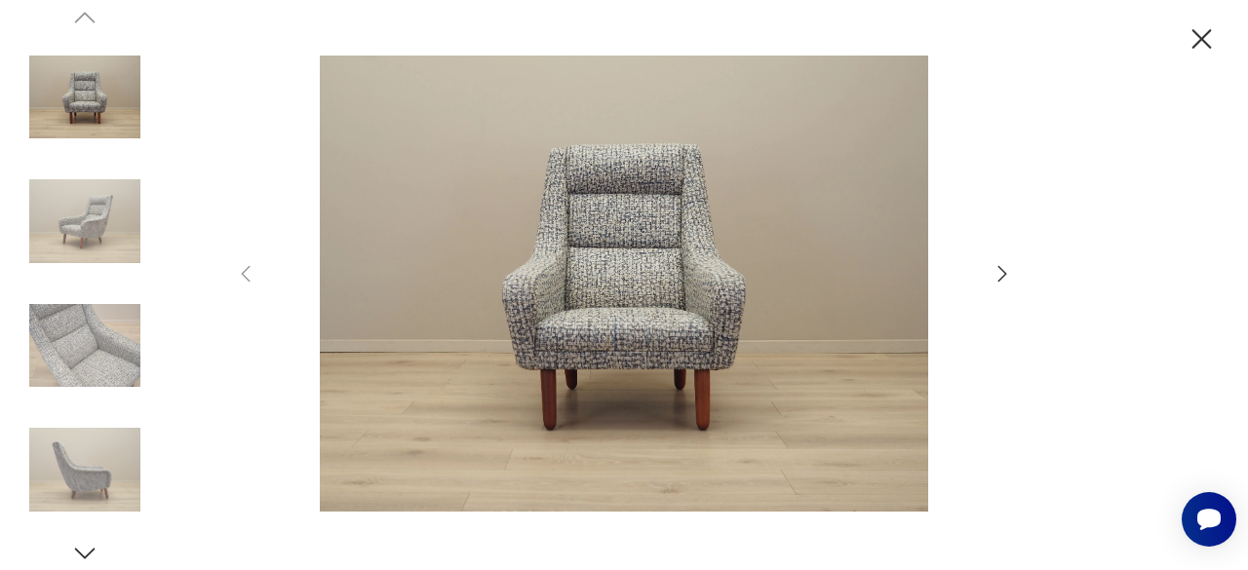
click at [1001, 270] on icon "button" at bounding box center [1002, 273] width 23 height 23
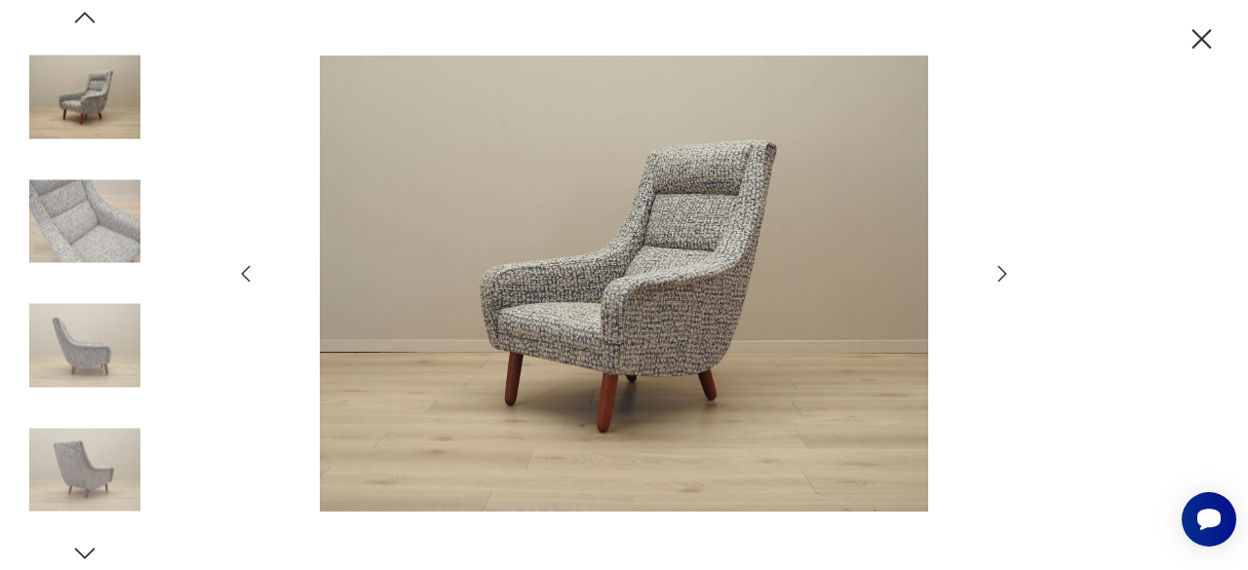
click at [1001, 270] on icon "button" at bounding box center [1002, 273] width 23 height 23
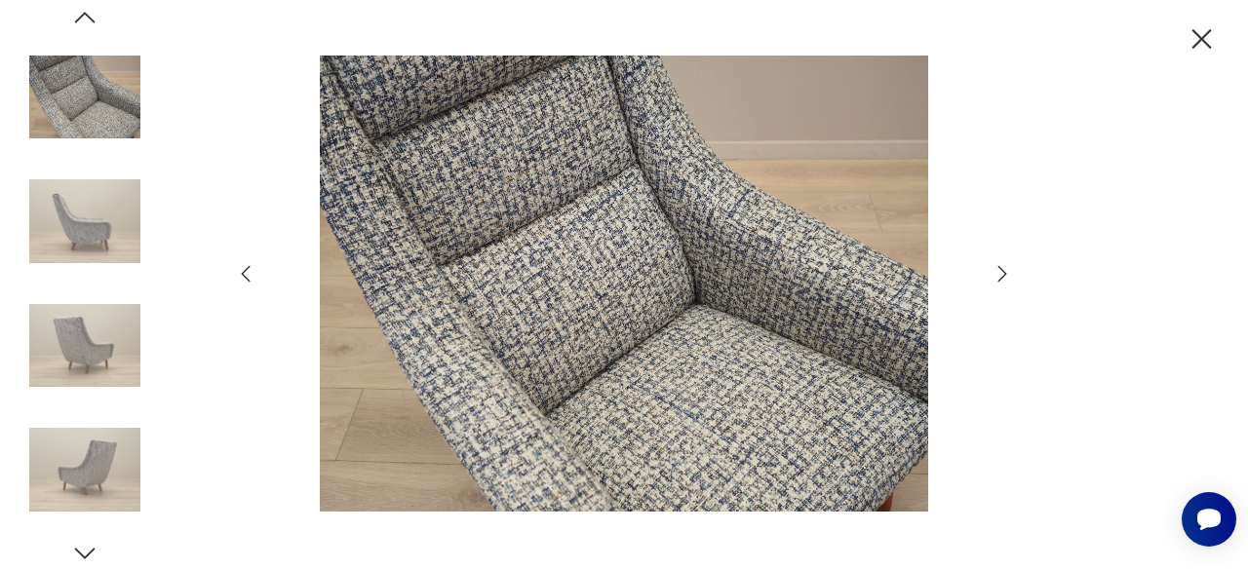
click at [1001, 270] on icon "button" at bounding box center [1002, 273] width 23 height 23
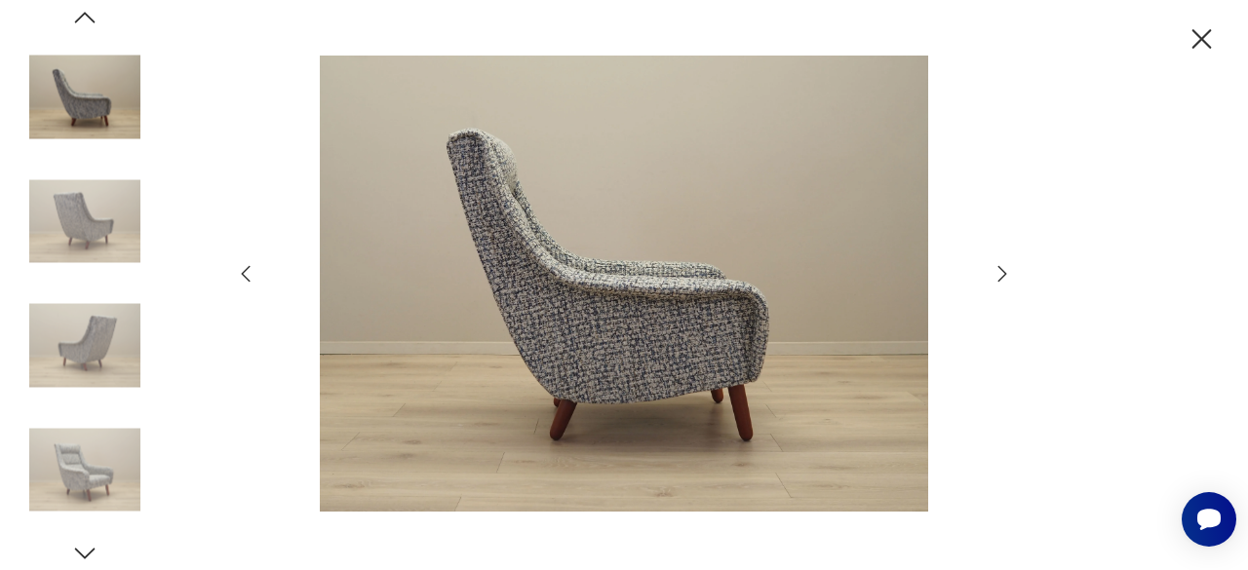
click at [1001, 270] on icon "button" at bounding box center [1002, 273] width 23 height 23
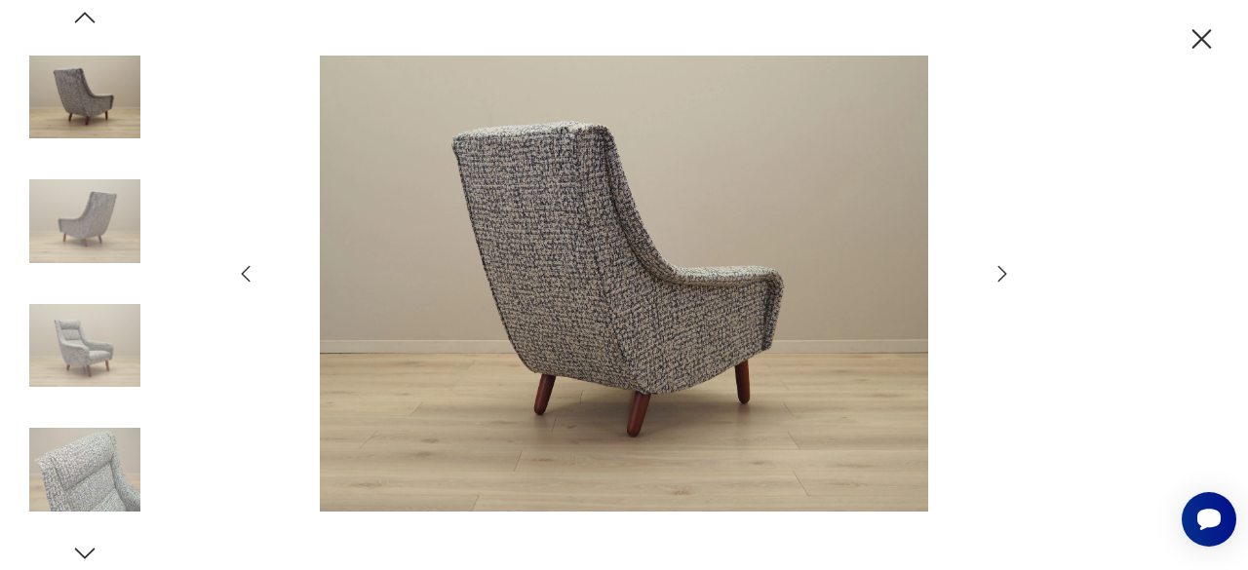
click at [1001, 270] on icon "button" at bounding box center [1002, 273] width 23 height 23
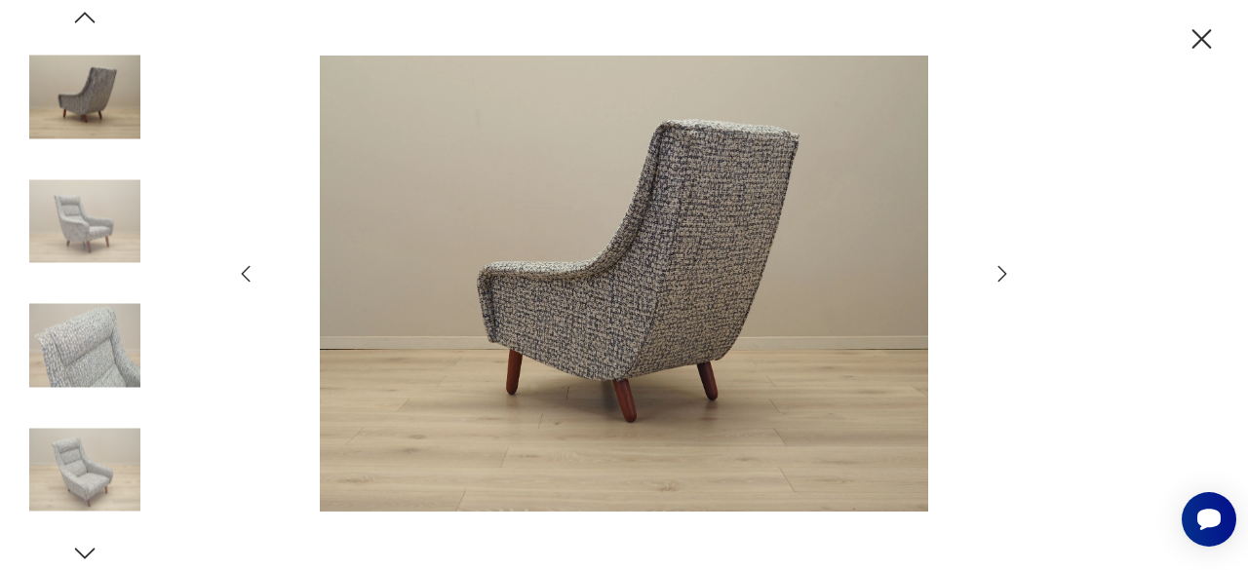
click at [1001, 270] on icon "button" at bounding box center [1002, 273] width 23 height 23
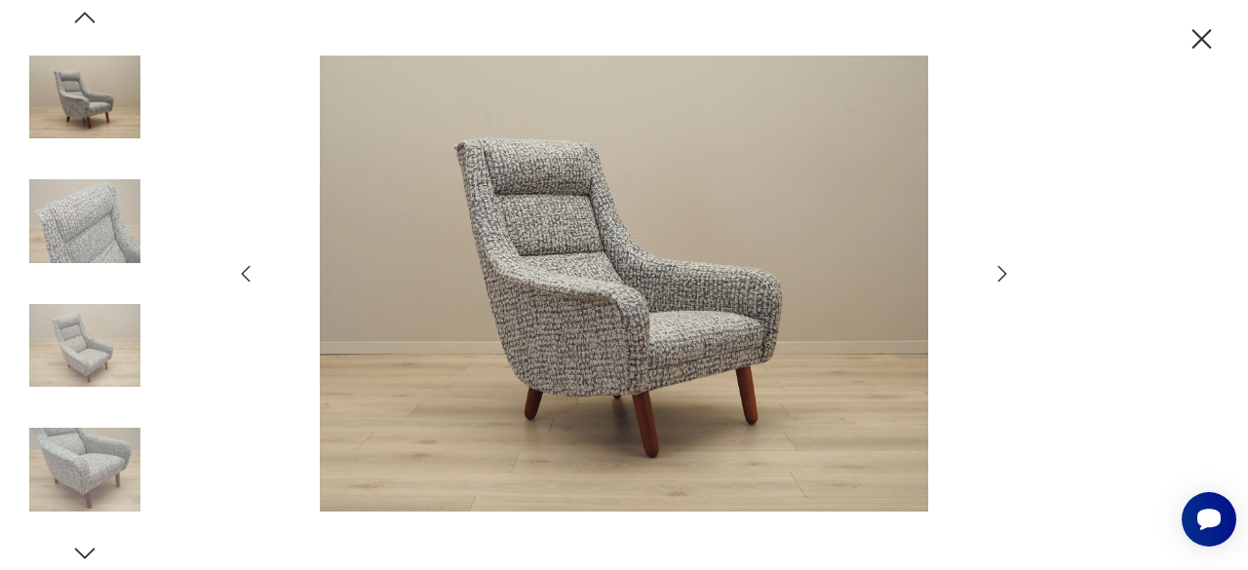
click at [1201, 38] on icon "button" at bounding box center [1202, 39] width 20 height 20
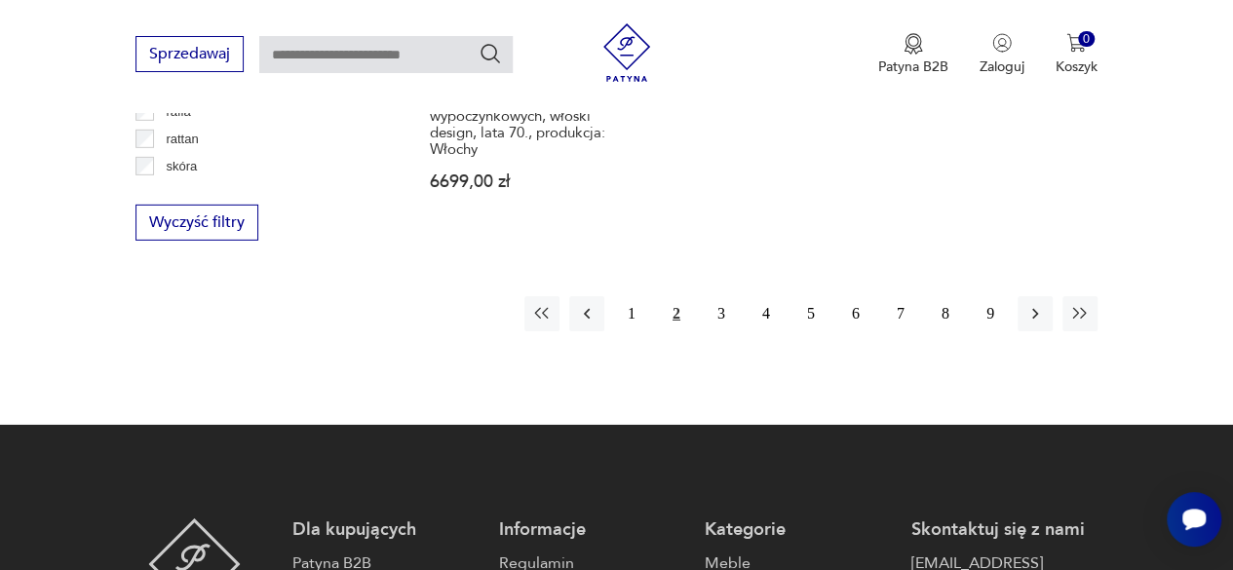
scroll to position [2941, 0]
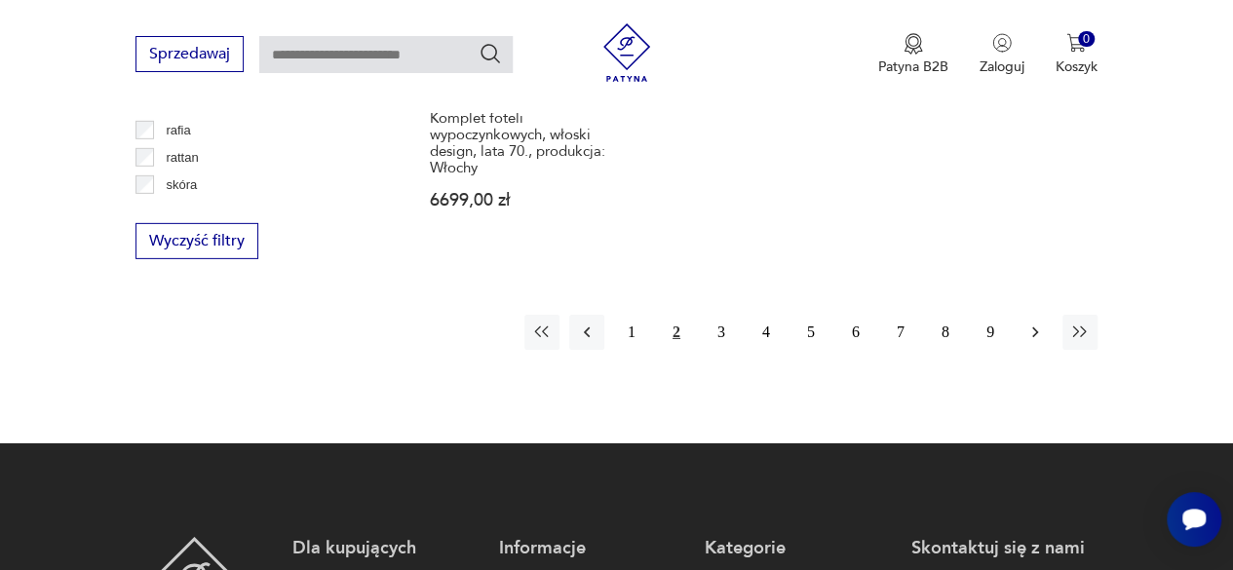
click at [1038, 323] on icon "button" at bounding box center [1036, 333] width 20 height 20
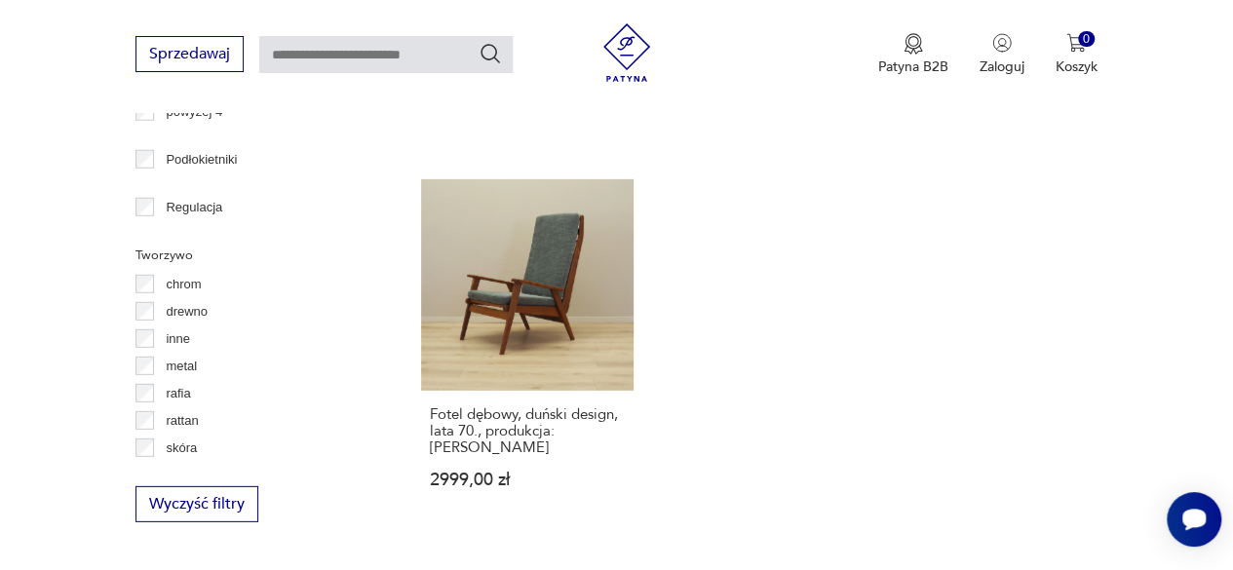
scroll to position [2697, 0]
